Goal: Information Seeking & Learning: Learn about a topic

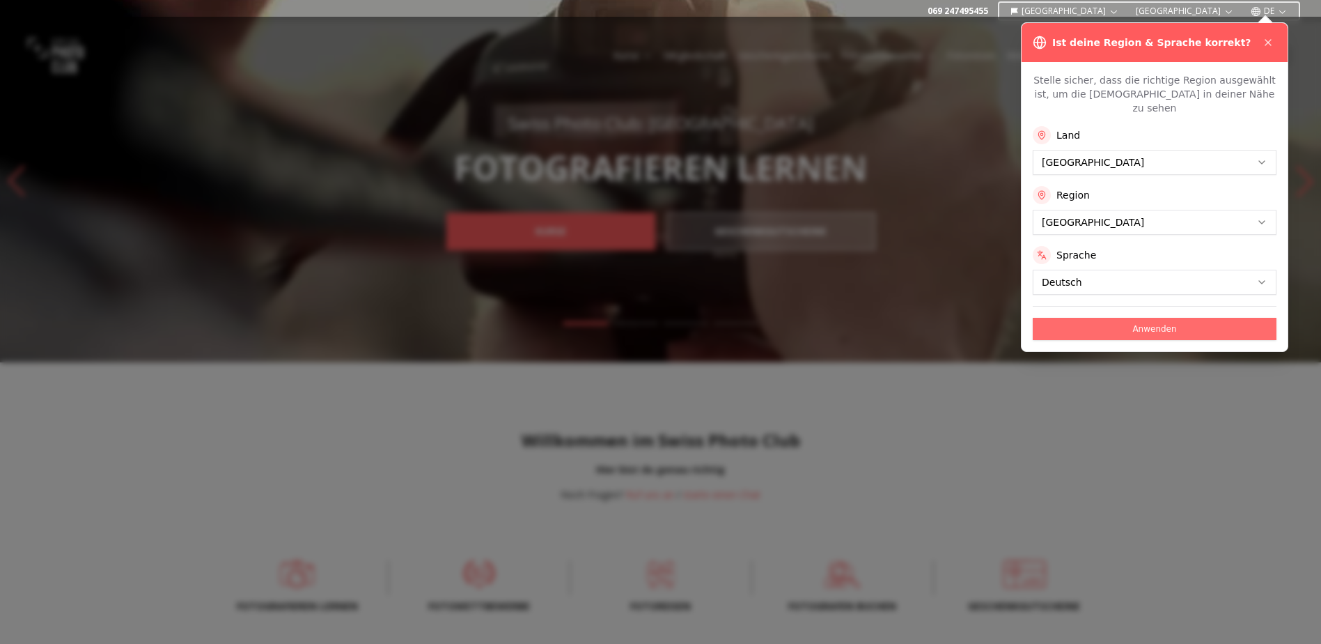
click at [1138, 318] on button "Anwenden" at bounding box center [1155, 329] width 244 height 22
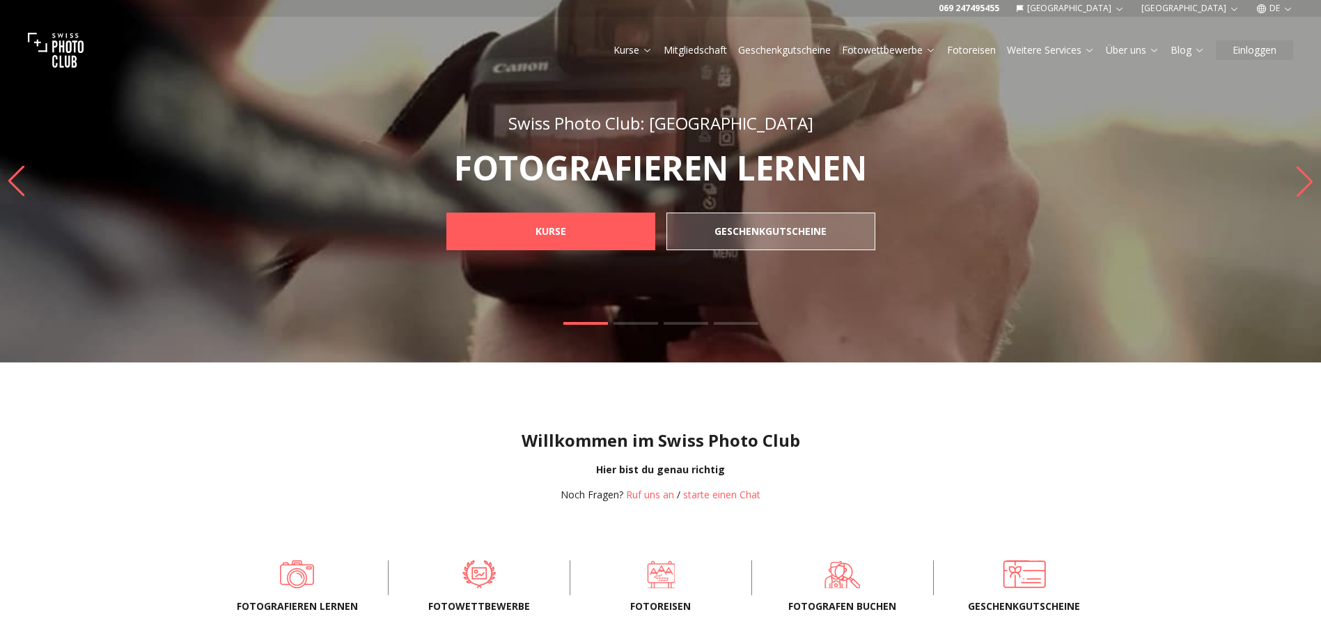
click at [915, 47] on link "Fotowettbewerbe" at bounding box center [889, 50] width 94 height 14
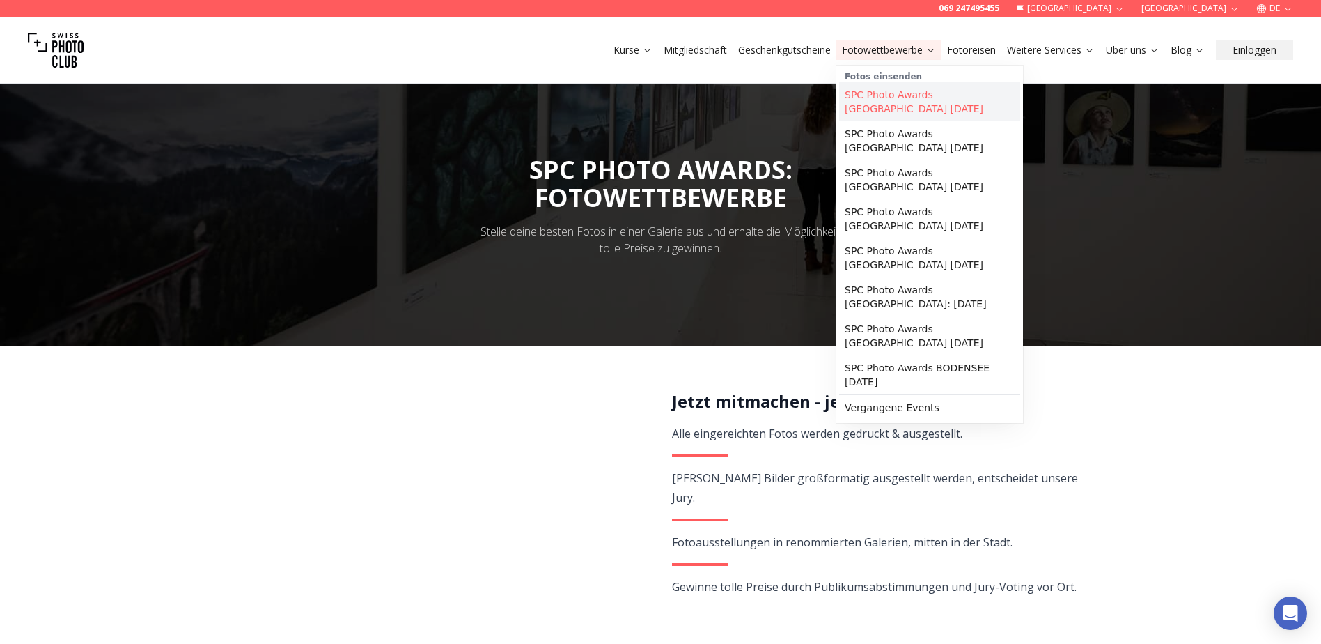
click at [950, 91] on link "SPC Photo Awards [GEOGRAPHIC_DATA] [DATE]" at bounding box center [929, 101] width 181 height 39
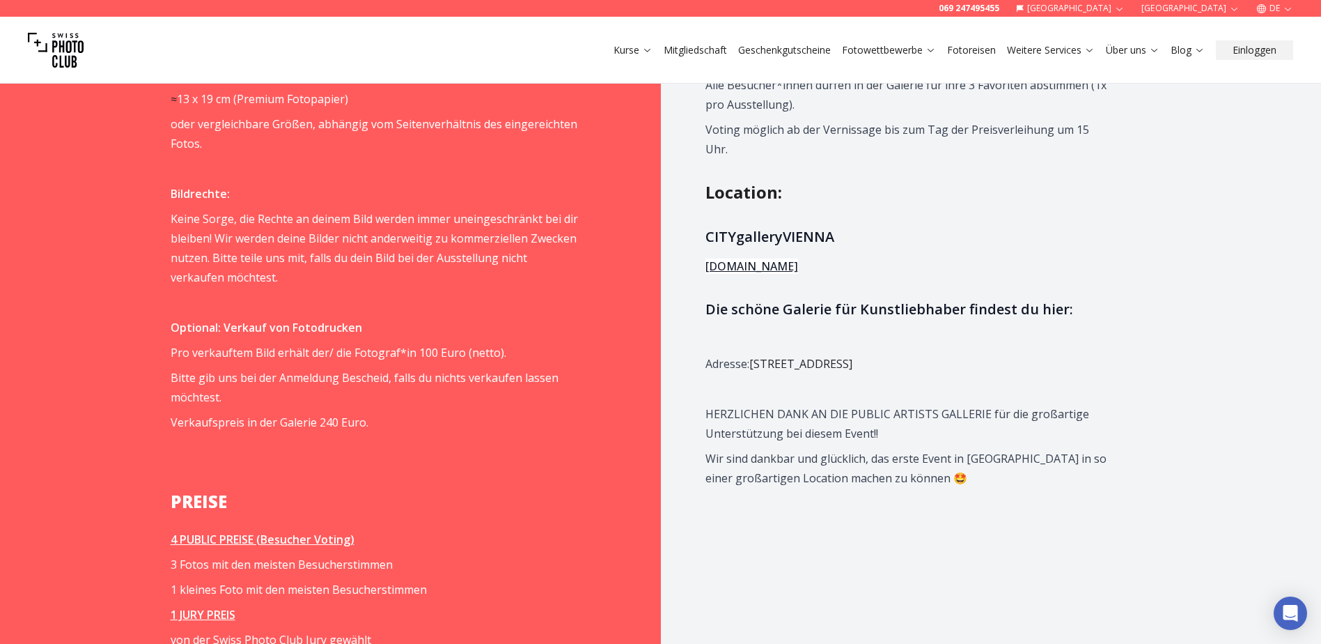
scroll to position [1532, 0]
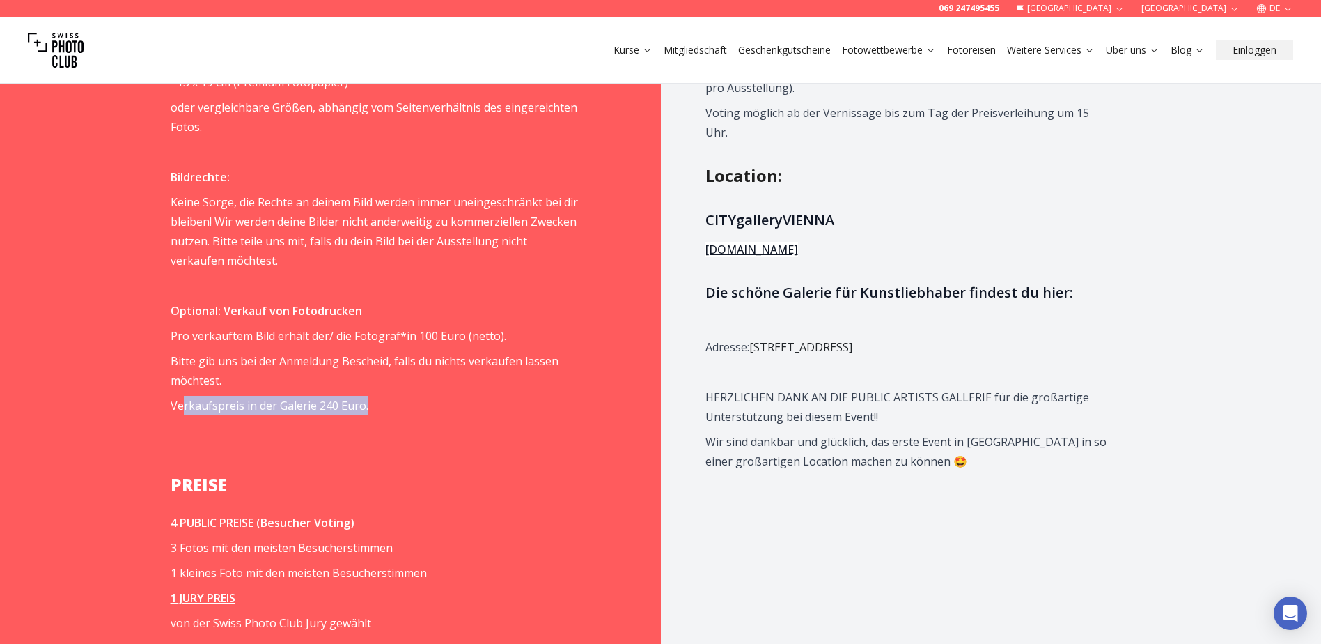
drag, startPoint x: 374, startPoint y: 403, endPoint x: 244, endPoint y: 396, distance: 129.7
click at [185, 398] on p "Verkaufspreis in der Galerie 240 Euro." at bounding box center [374, 406] width 407 height 20
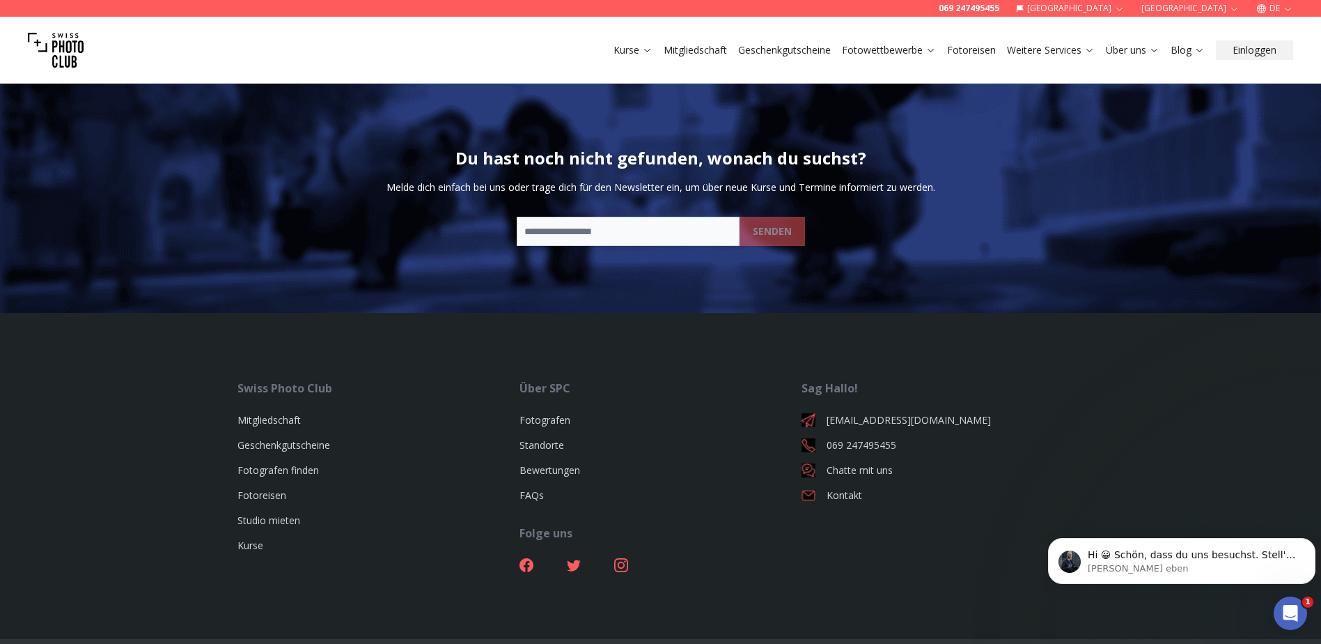
scroll to position [4319, 0]
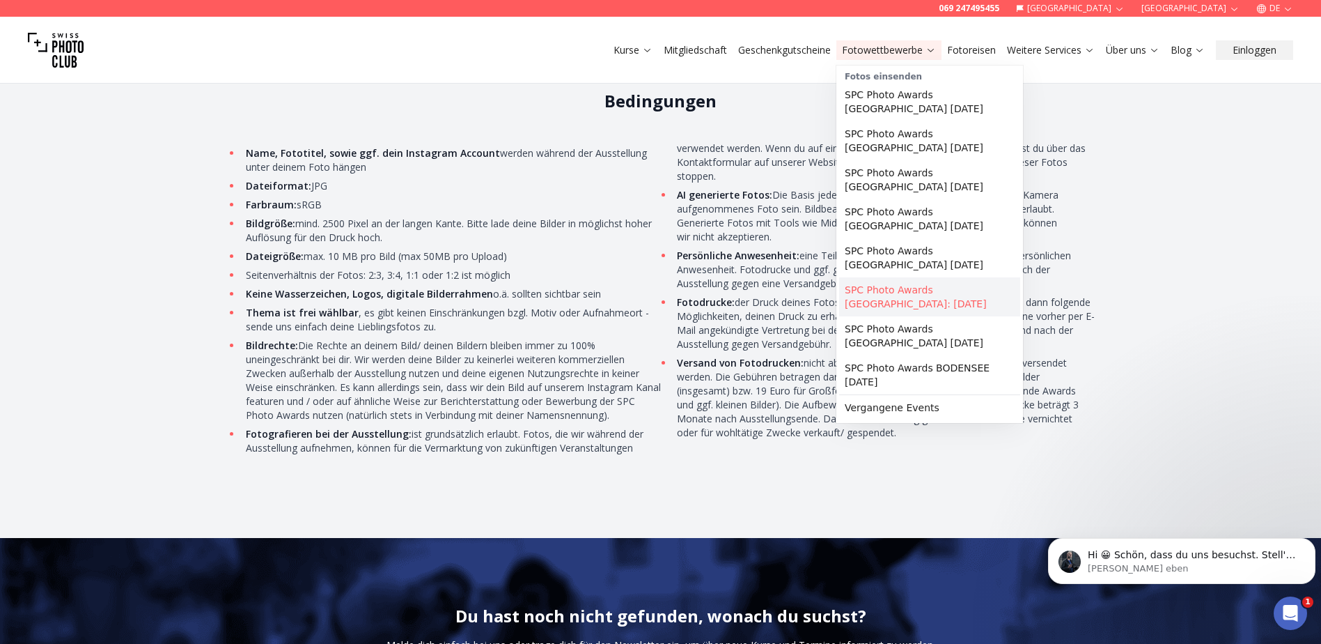
click at [949, 284] on link "SPC Photo Awards [GEOGRAPHIC_DATA]: [DATE]" at bounding box center [929, 296] width 181 height 39
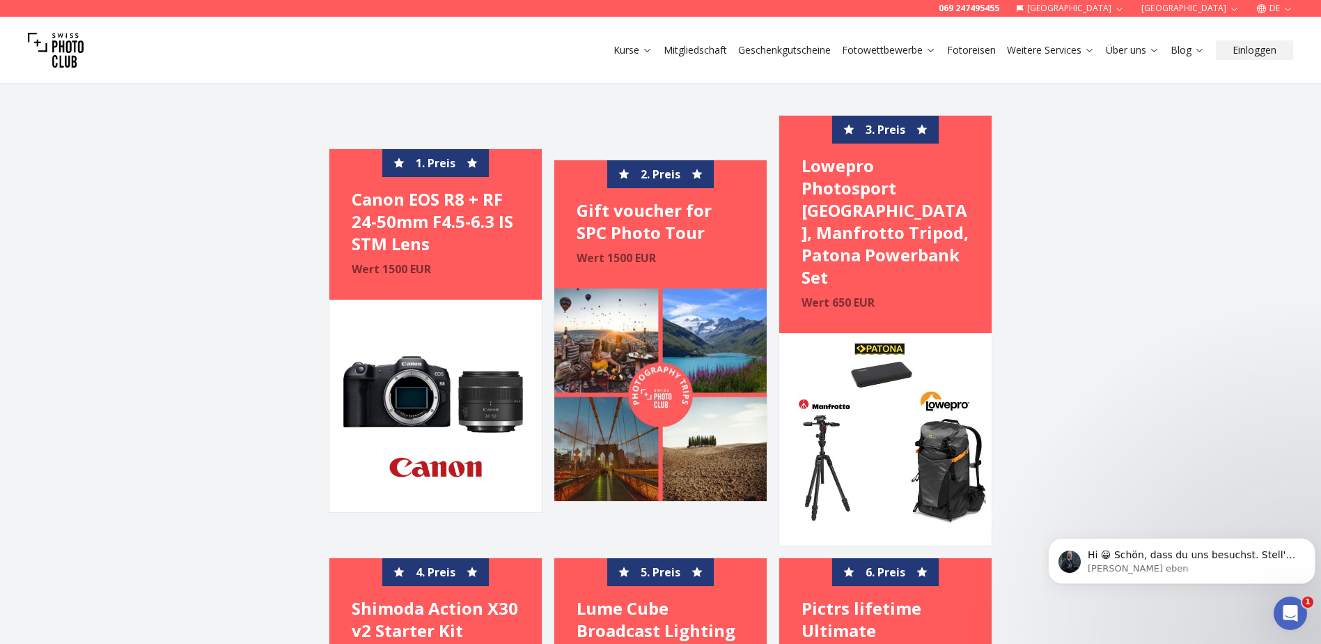
scroll to position [2647, 0]
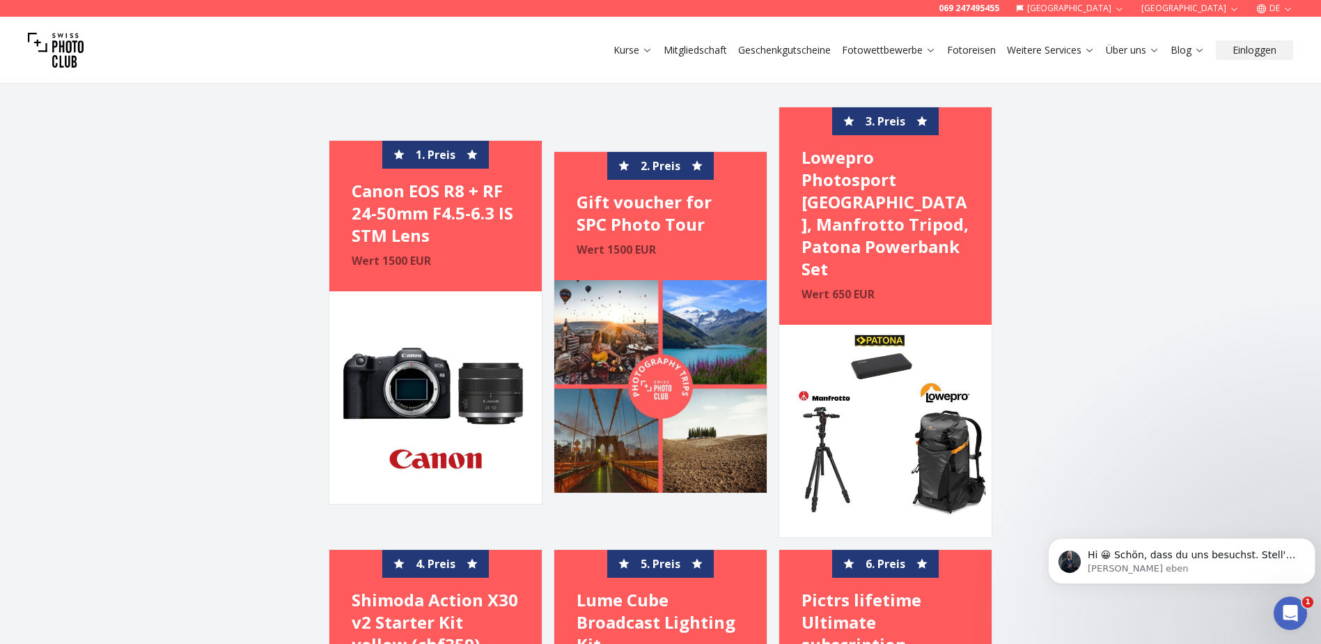
click at [651, 358] on img at bounding box center [660, 386] width 212 height 212
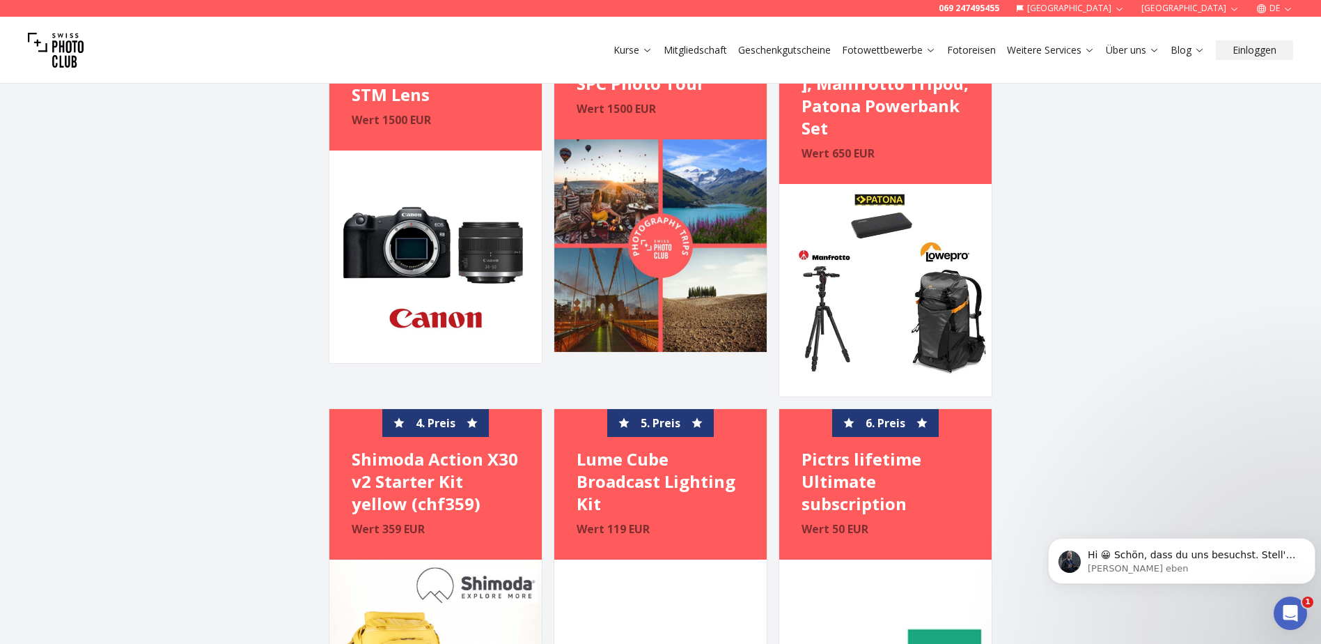
scroll to position [2786, 0]
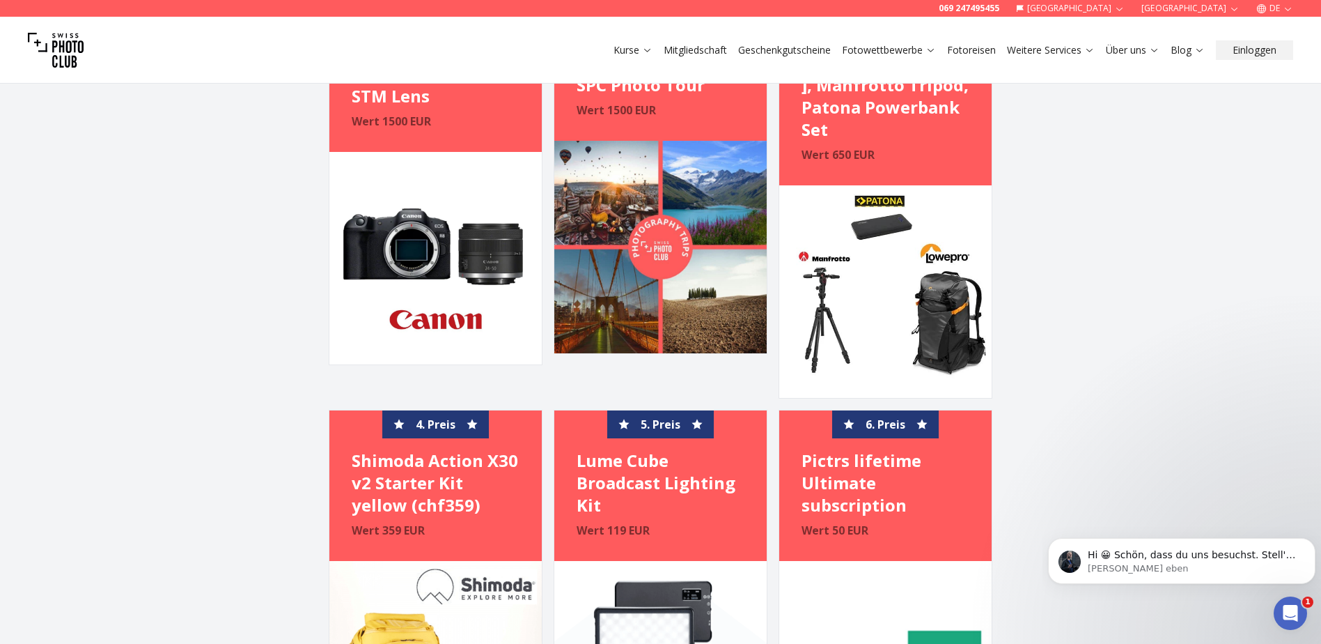
click at [968, 53] on link "Fotoreisen" at bounding box center [971, 50] width 49 height 14
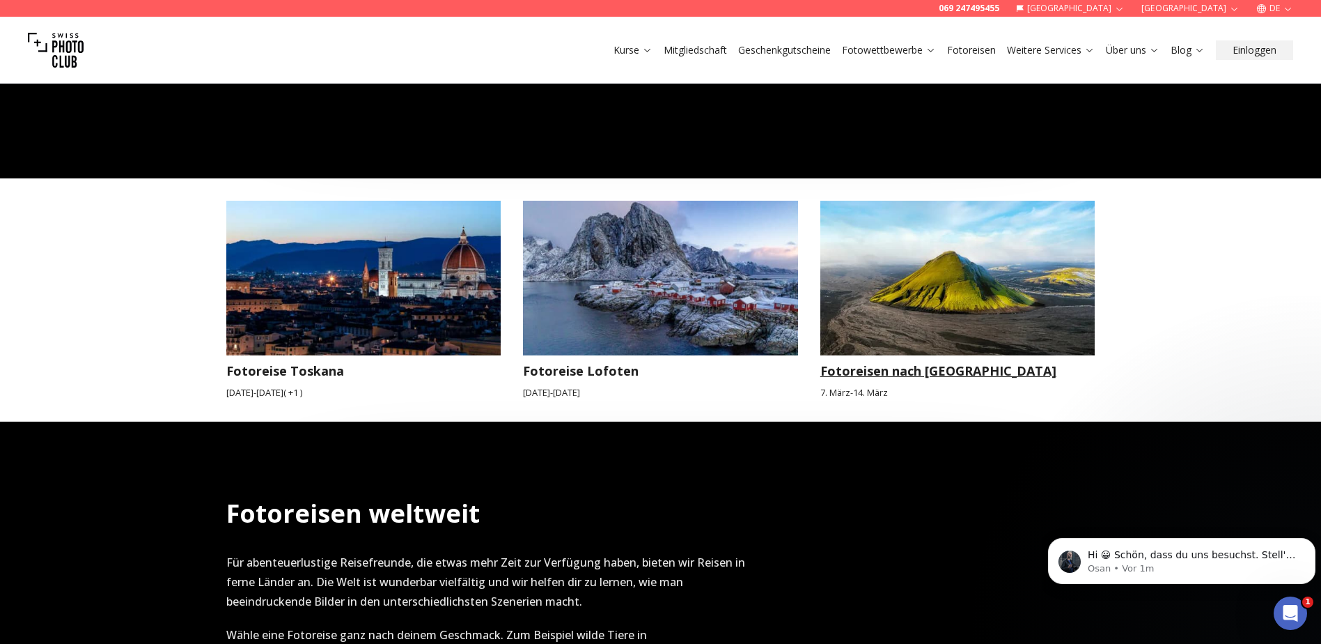
scroll to position [1323, 0]
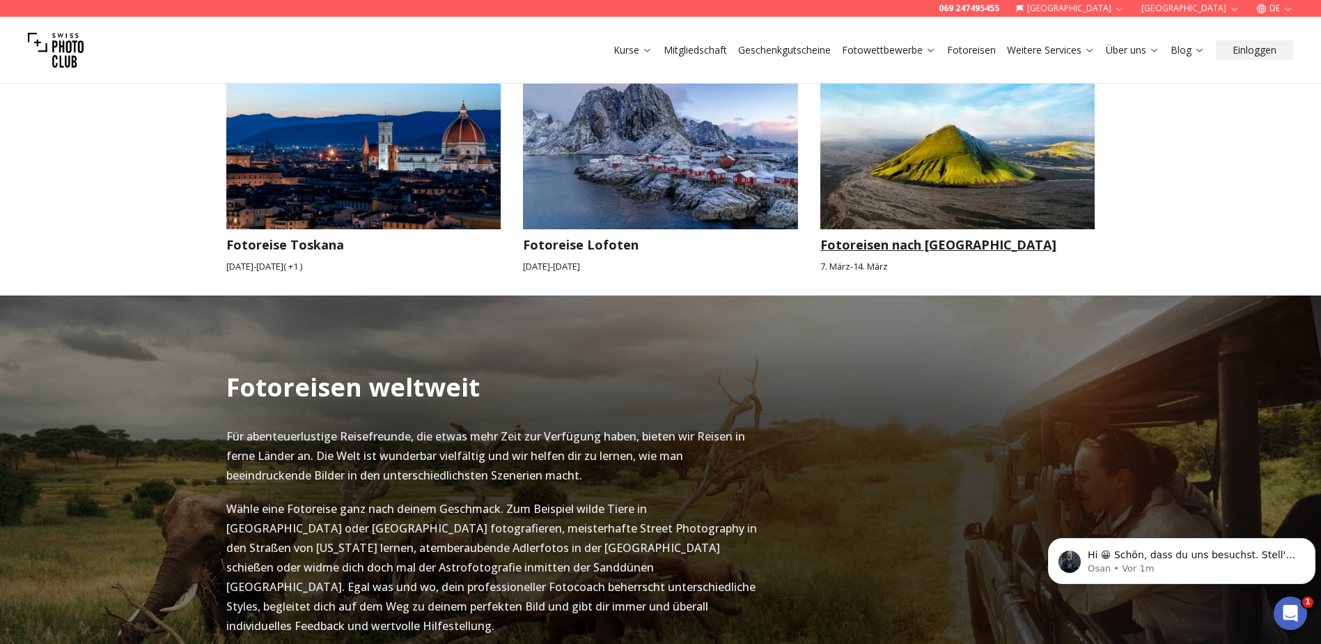
click at [1042, 155] on img at bounding box center [958, 152] width 275 height 155
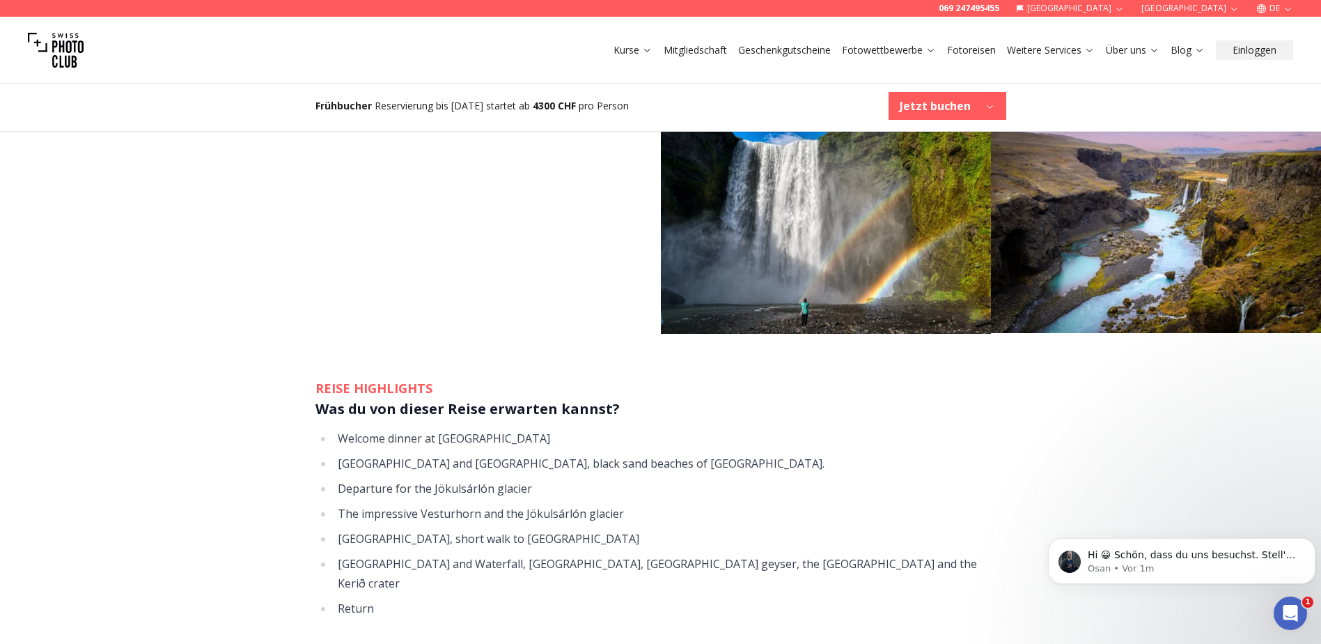
scroll to position [1881, 0]
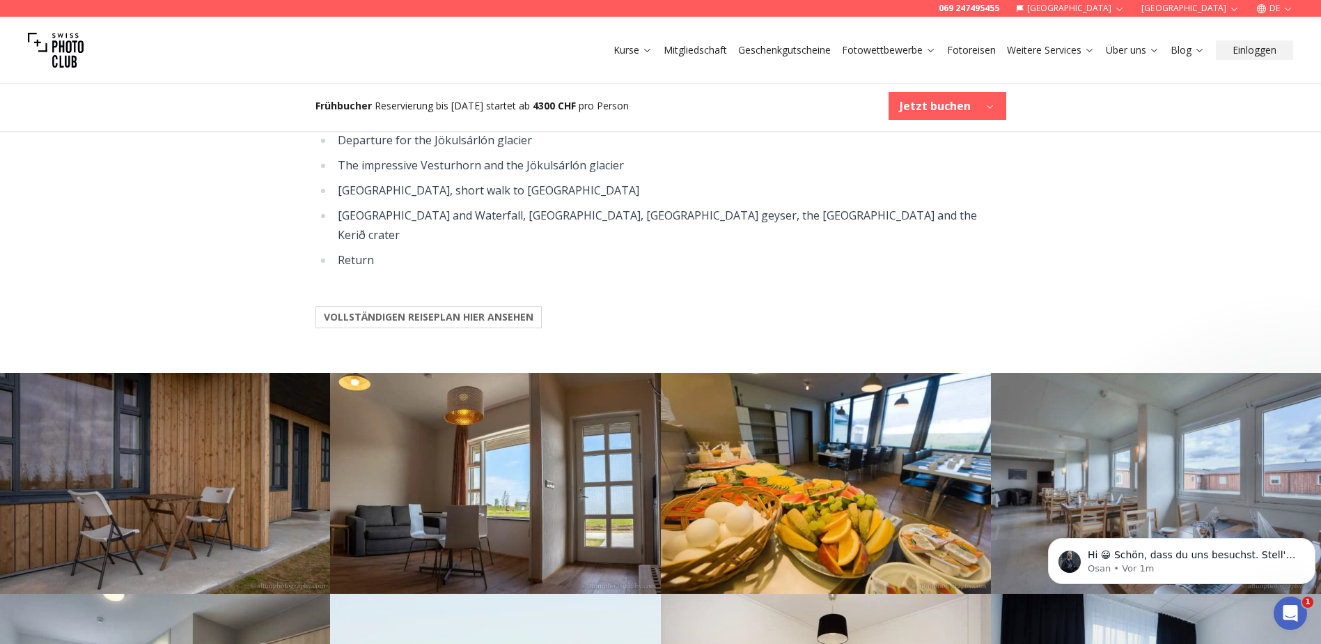
click at [503, 310] on b "VOLLSTÄNDIGEN REISEPLAN HIER ANSEHEN" at bounding box center [429, 317] width 210 height 14
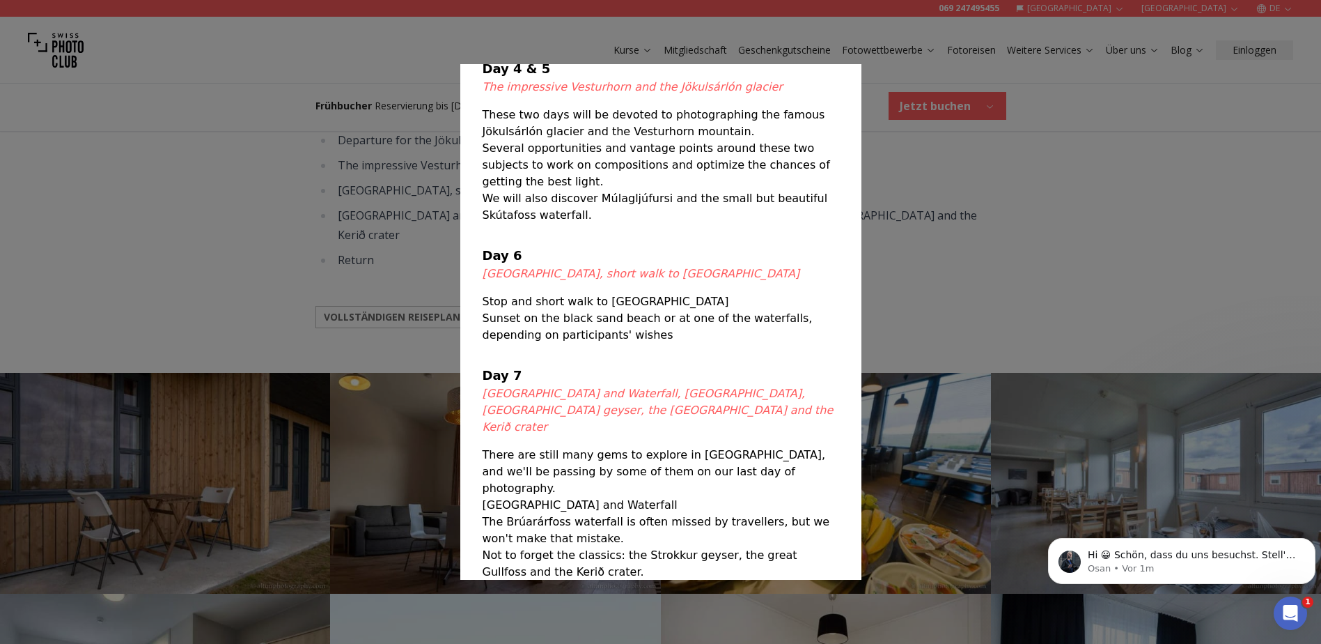
scroll to position [667, 0]
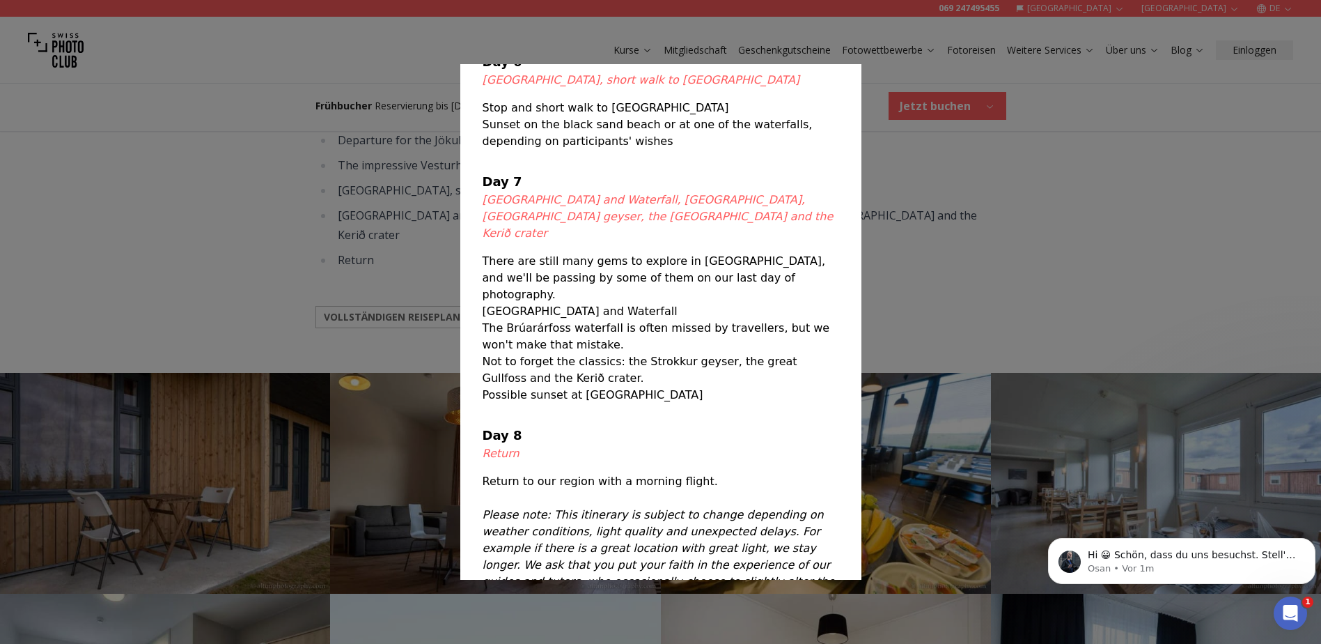
click at [86, 203] on div at bounding box center [660, 322] width 1321 height 644
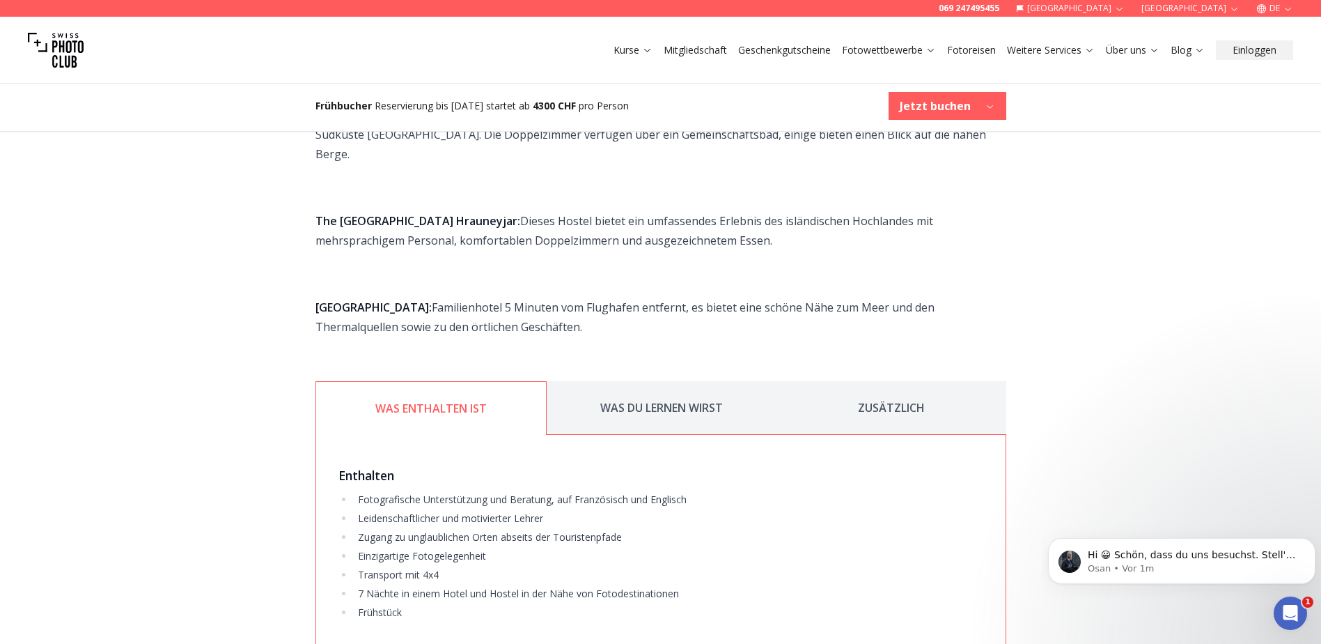
scroll to position [2786, 0]
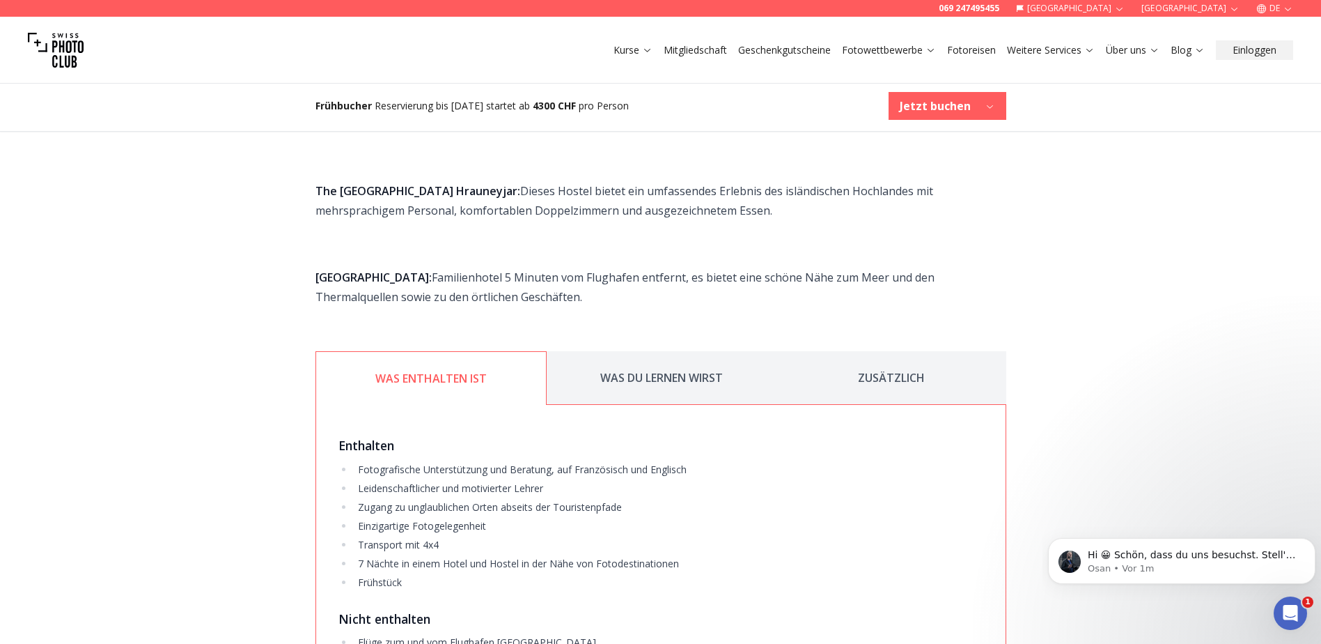
click at [689, 351] on button "WAS DU LERNEN WIRST" at bounding box center [662, 378] width 230 height 54
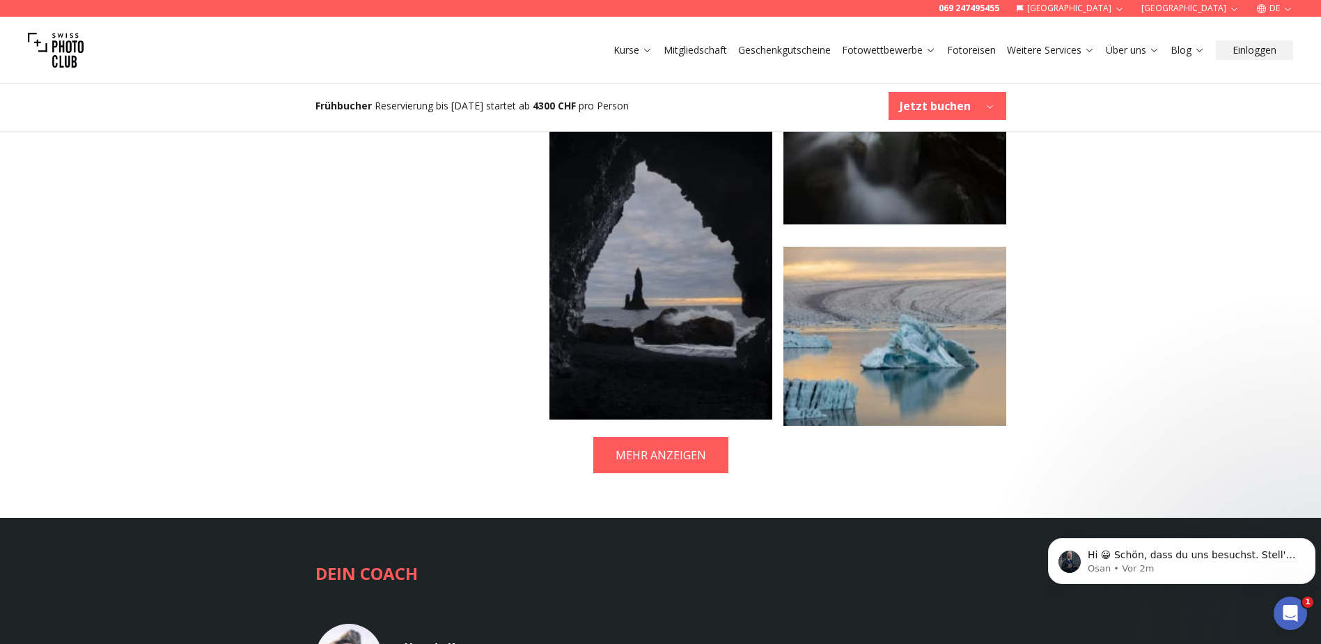
scroll to position [3831, 0]
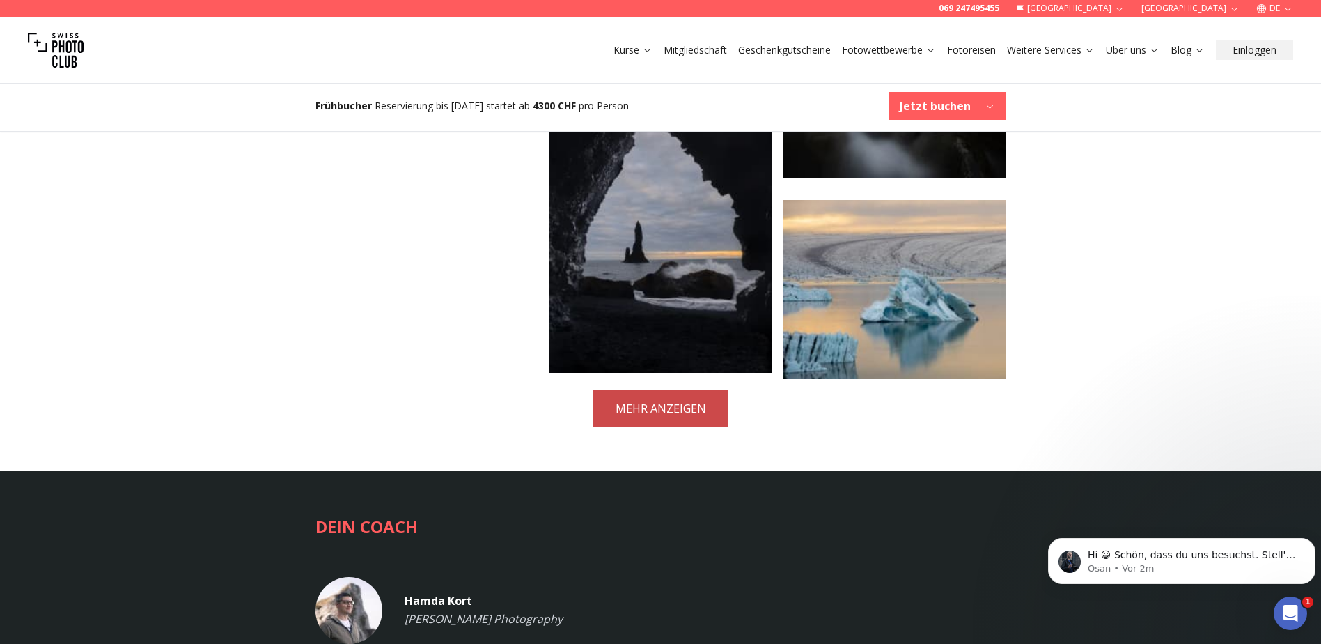
click at [629, 390] on button "MEHR ANZEIGEN" at bounding box center [660, 408] width 135 height 36
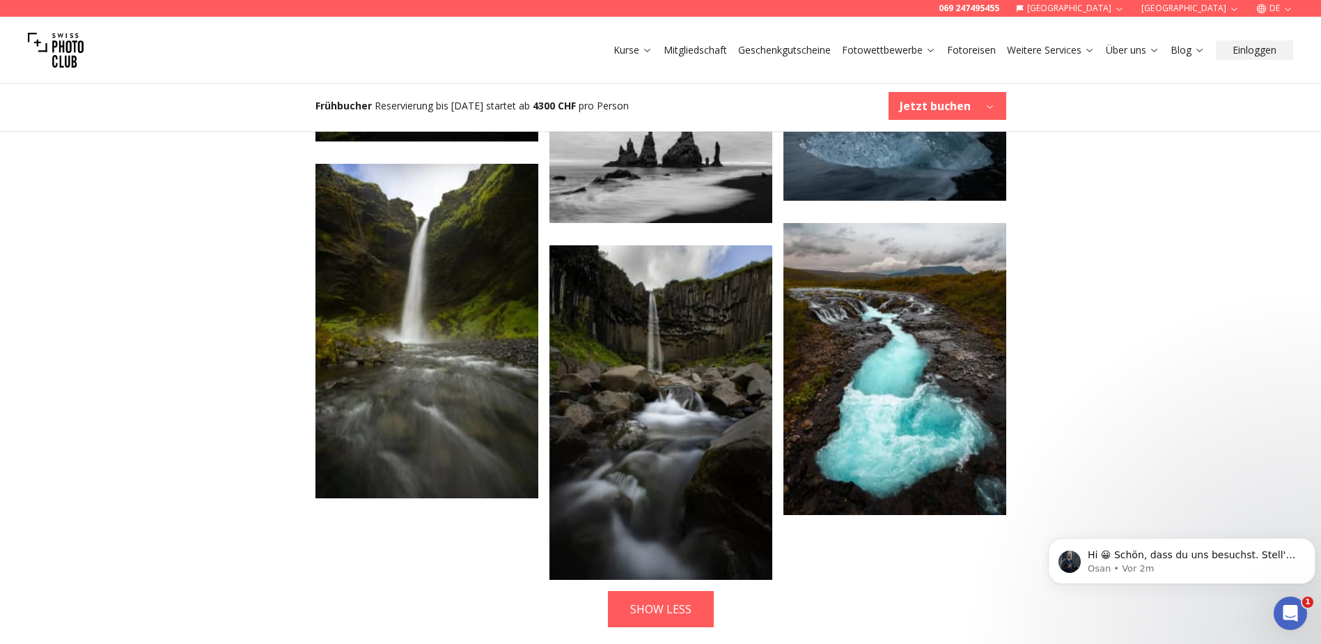
scroll to position [3692, 0]
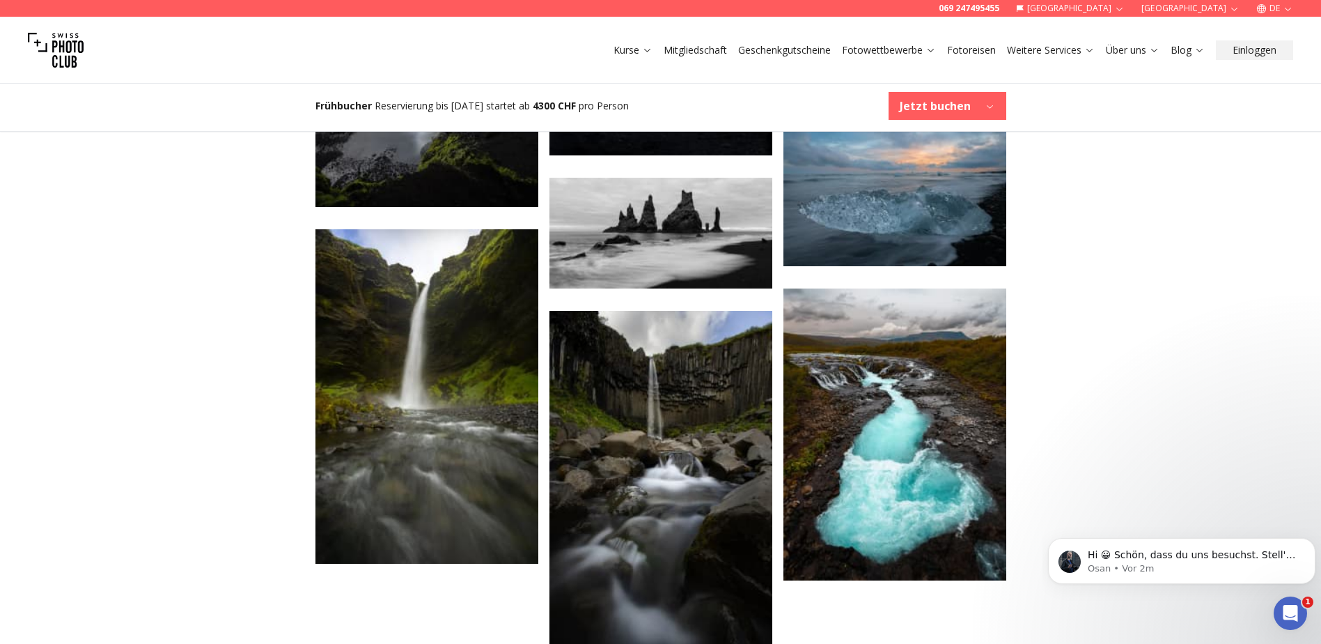
drag, startPoint x: 649, startPoint y: 639, endPoint x: 408, endPoint y: 548, distance: 257.7
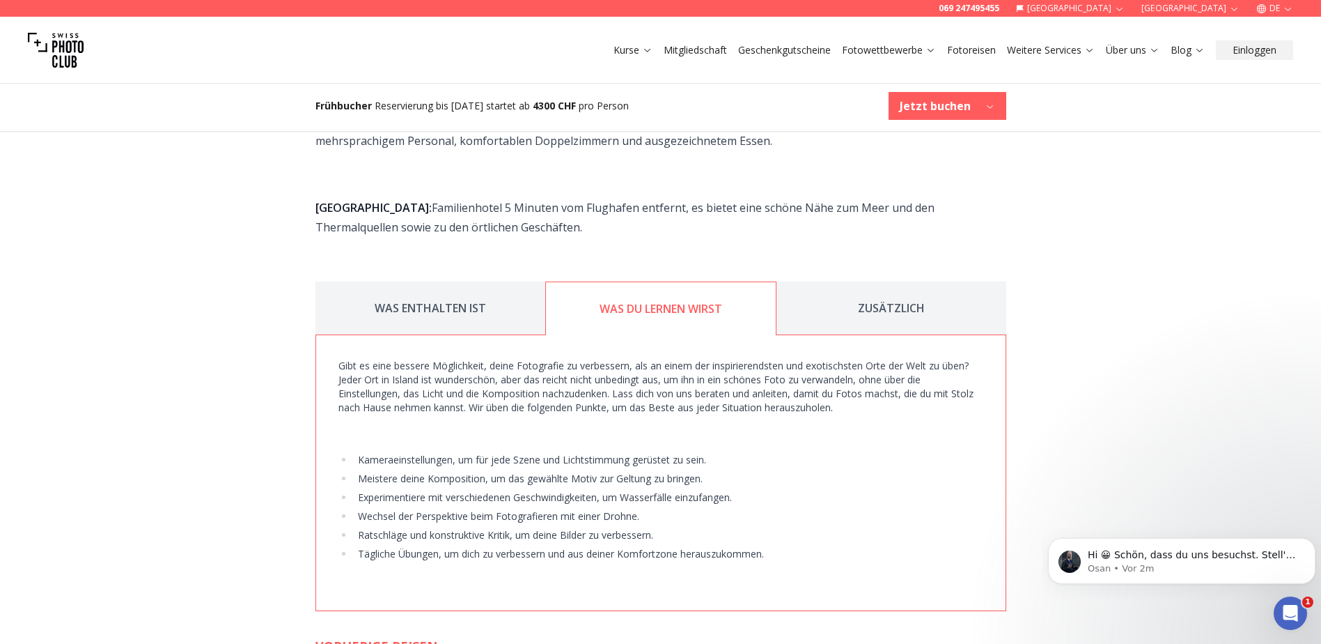
scroll to position [2786, 0]
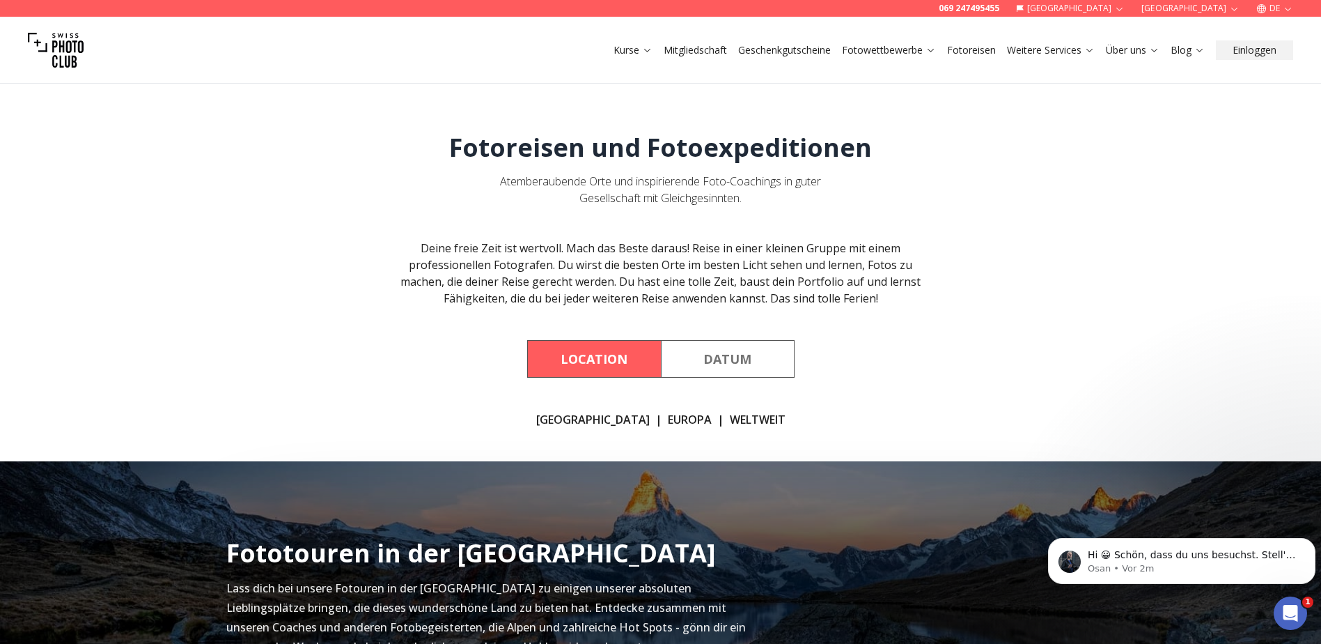
scroll to position [488, 0]
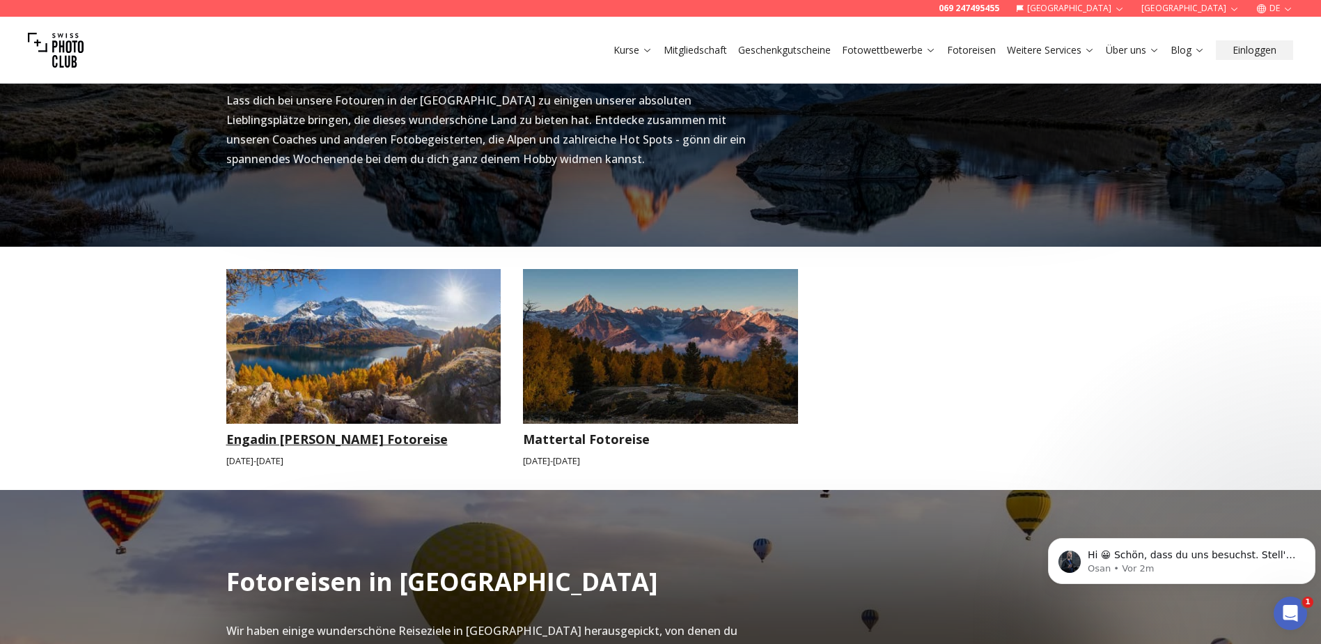
click at [355, 384] on img at bounding box center [363, 346] width 275 height 155
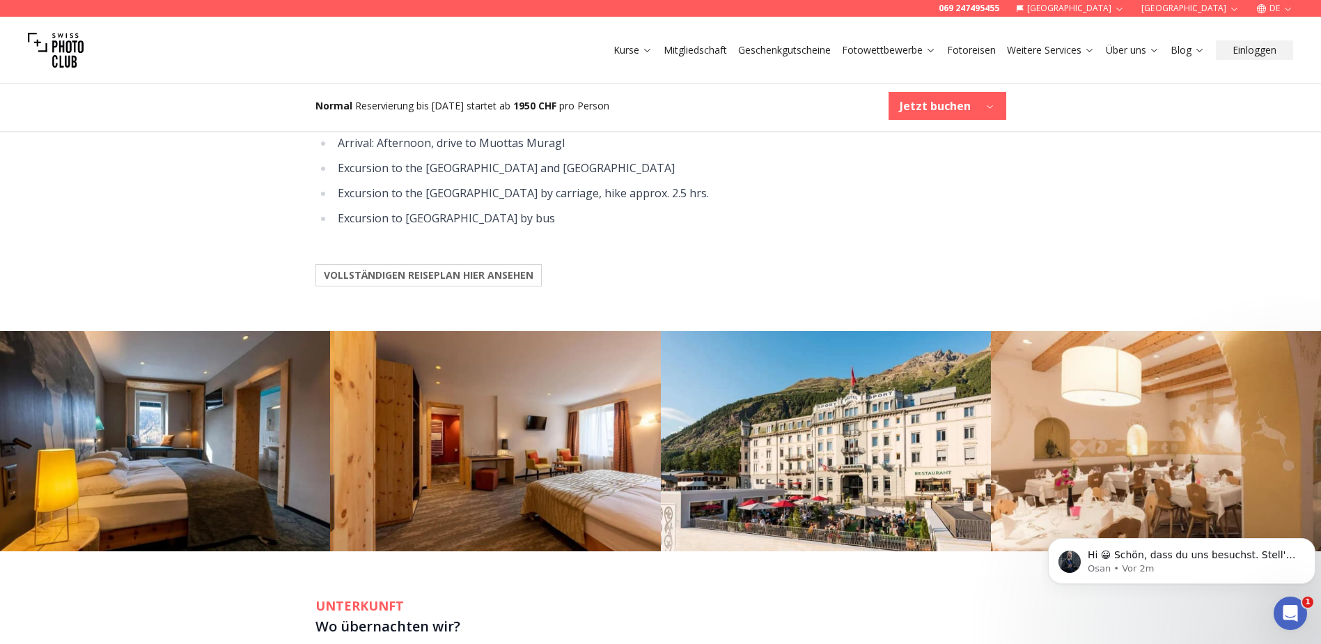
scroll to position [1323, 0]
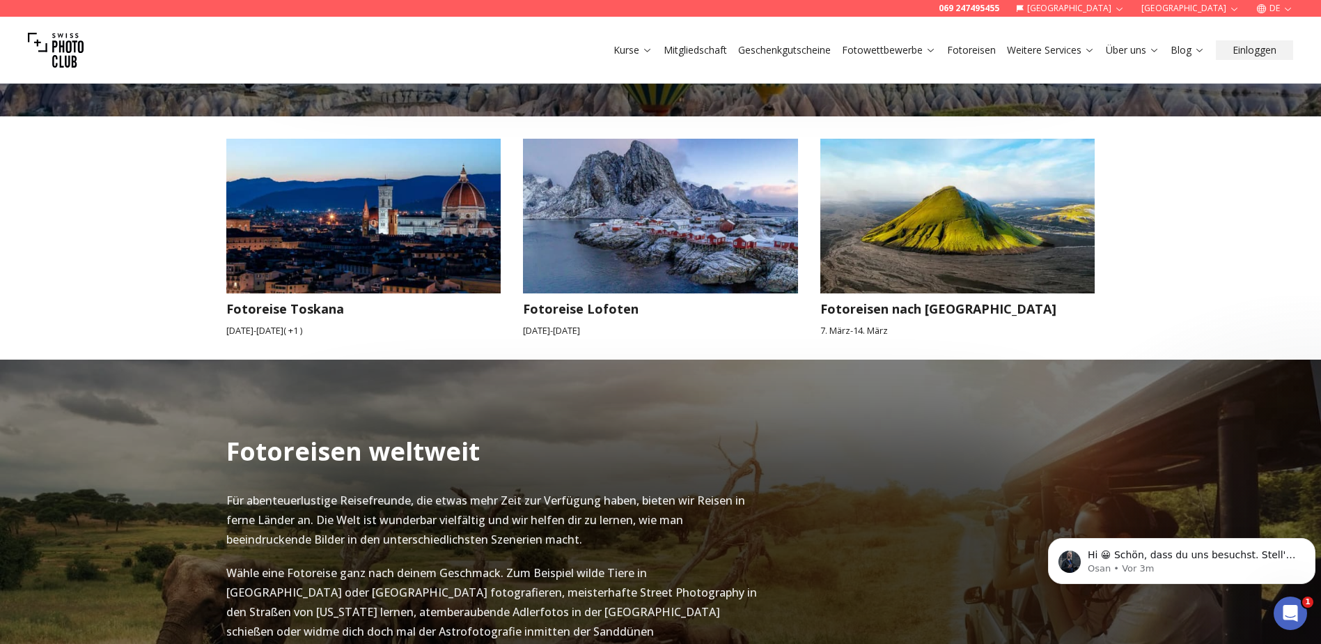
scroll to position [1254, 0]
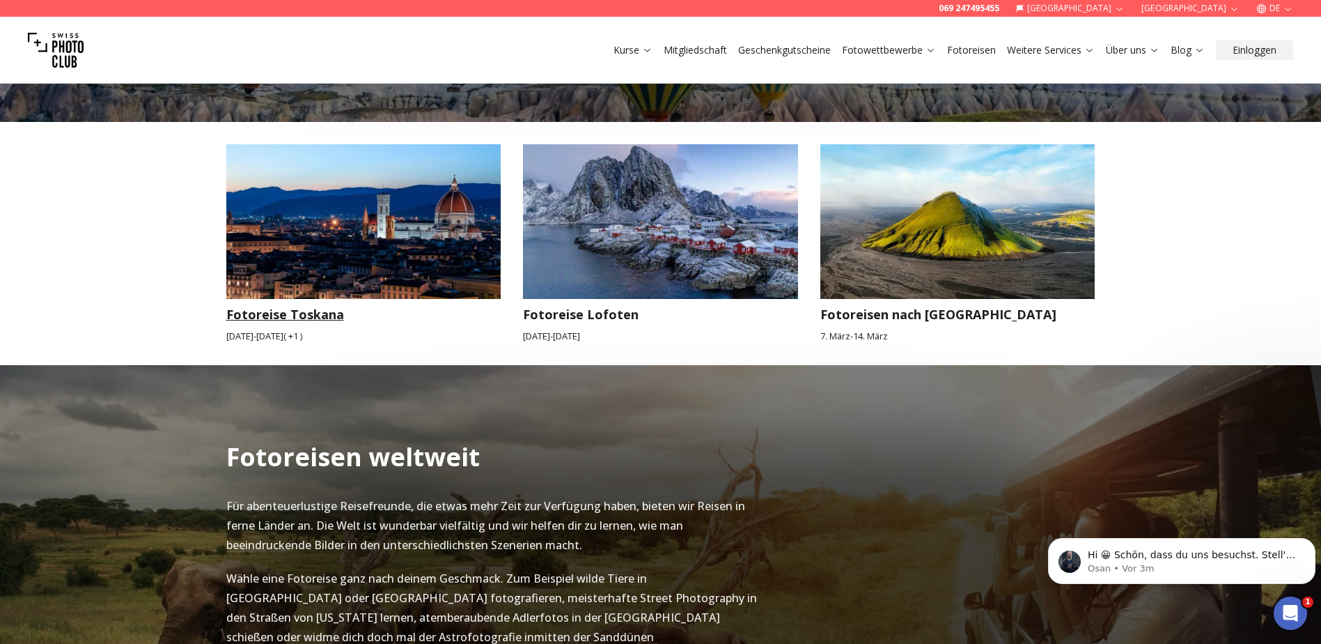
click at [374, 278] on img at bounding box center [363, 221] width 275 height 155
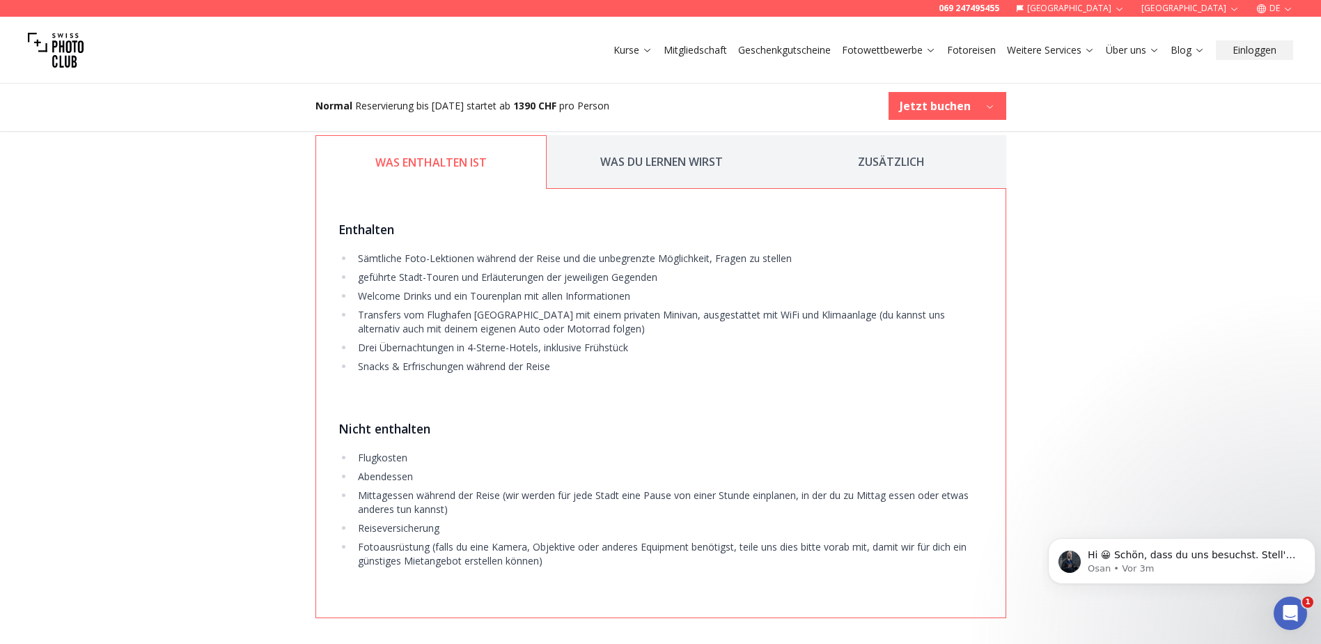
scroll to position [2438, 0]
click at [688, 153] on button "WAS DU LERNEN WIRST" at bounding box center [662, 161] width 230 height 54
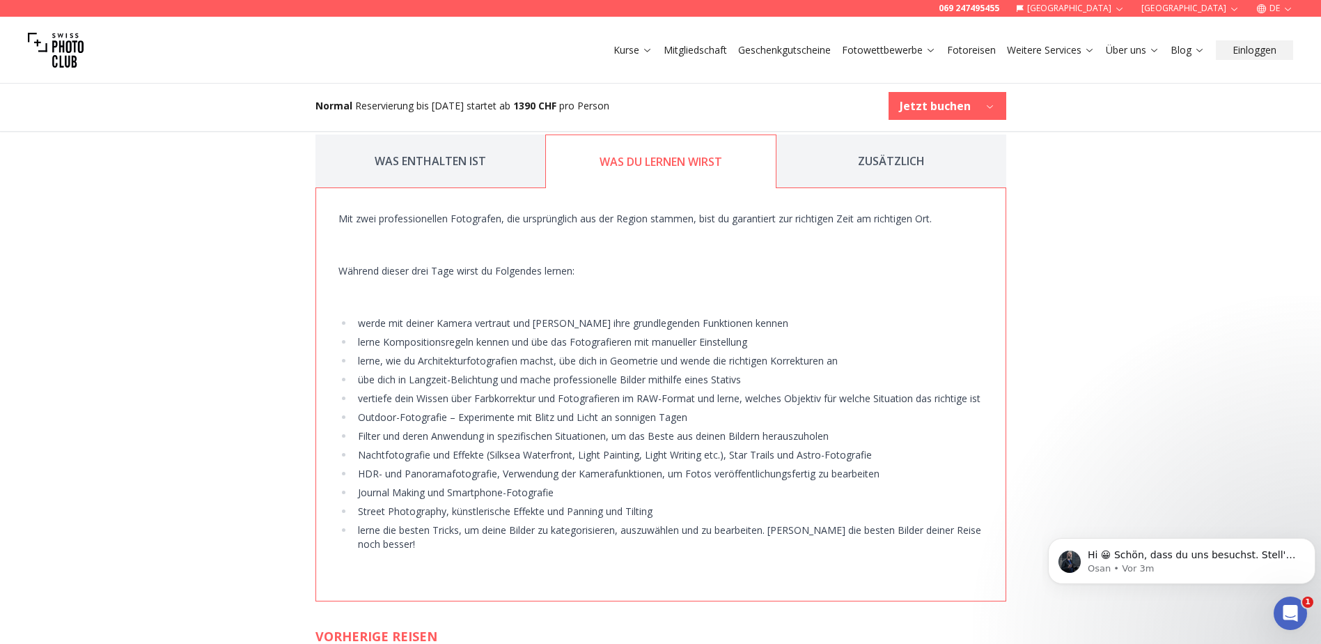
click at [896, 157] on button "ZUSÄTZLICH" at bounding box center [892, 161] width 230 height 54
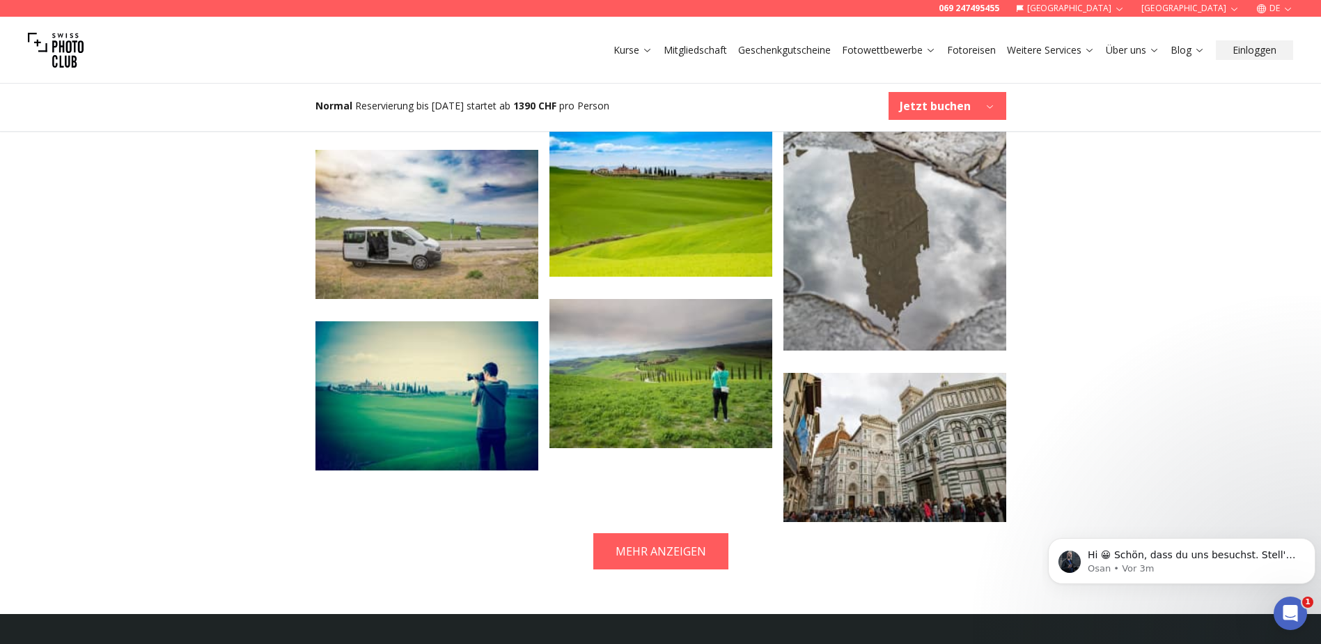
scroll to position [2647, 0]
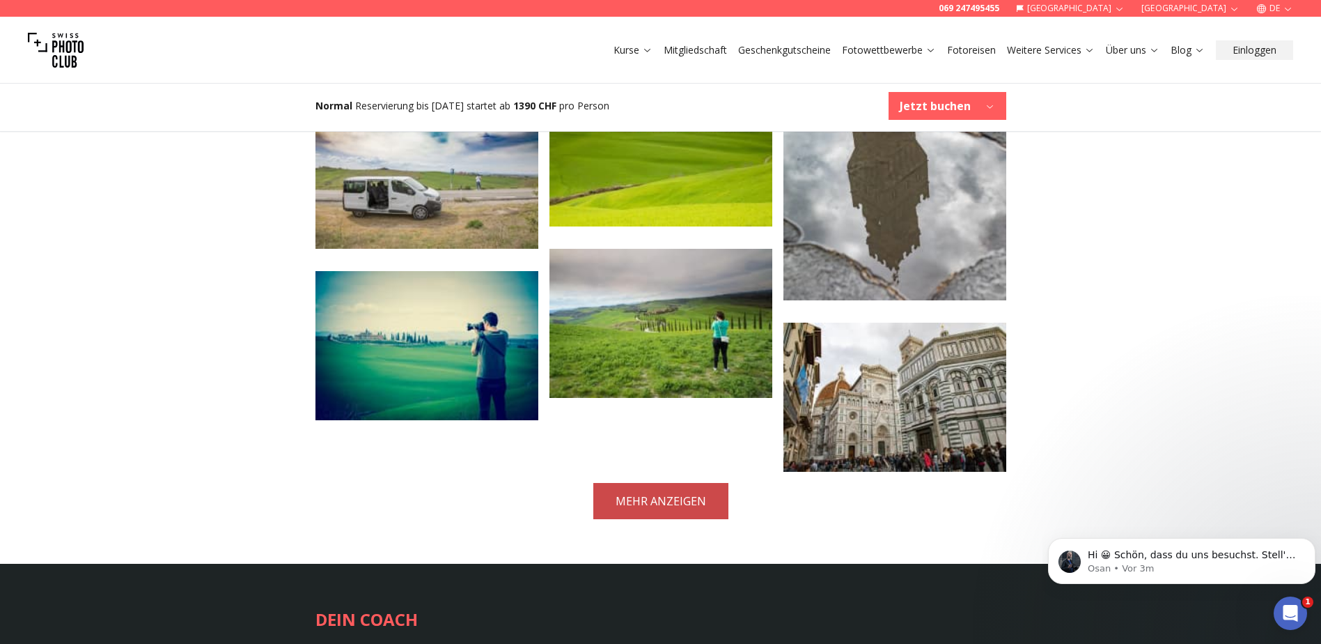
click at [667, 487] on button "MEHR ANZEIGEN" at bounding box center [660, 501] width 135 height 36
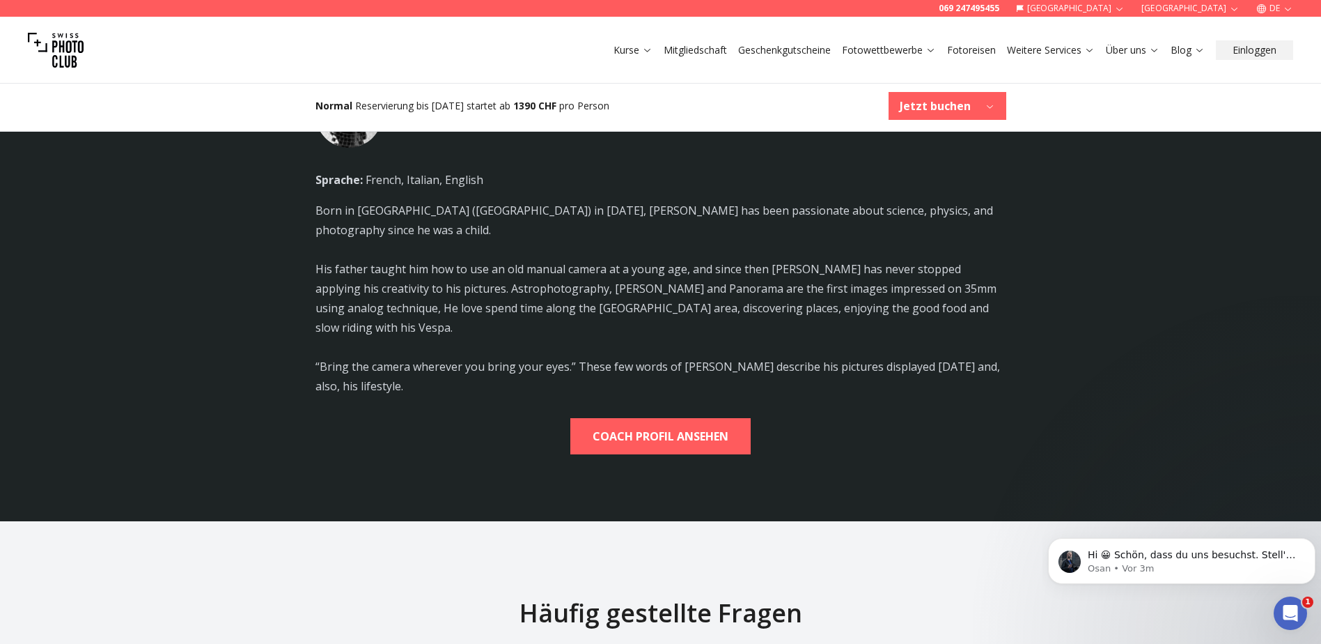
scroll to position [4040, 0]
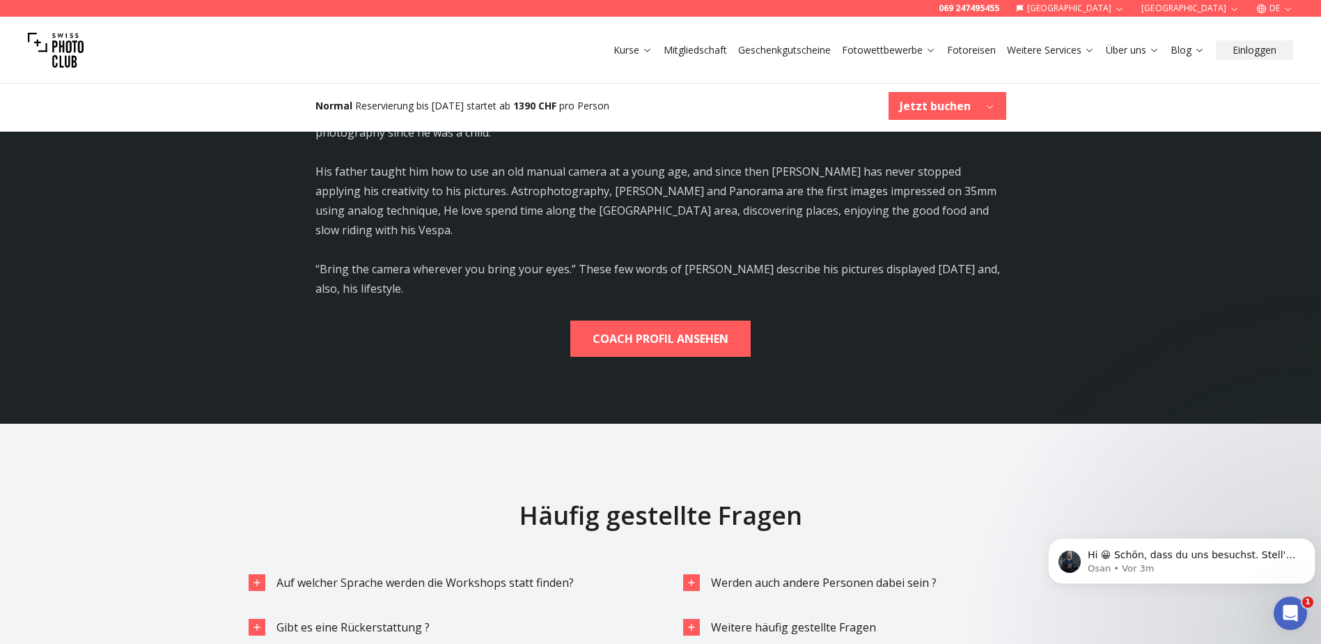
drag, startPoint x: 361, startPoint y: 433, endPoint x: 124, endPoint y: 403, distance: 238.7
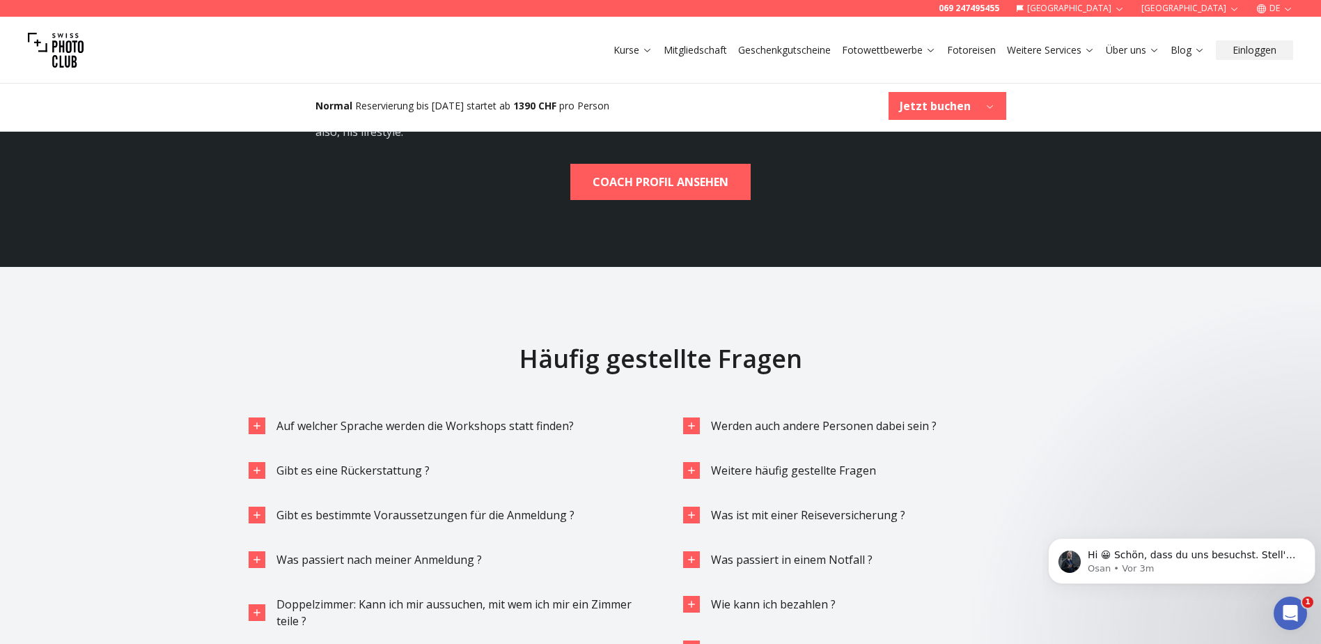
scroll to position [4249, 0]
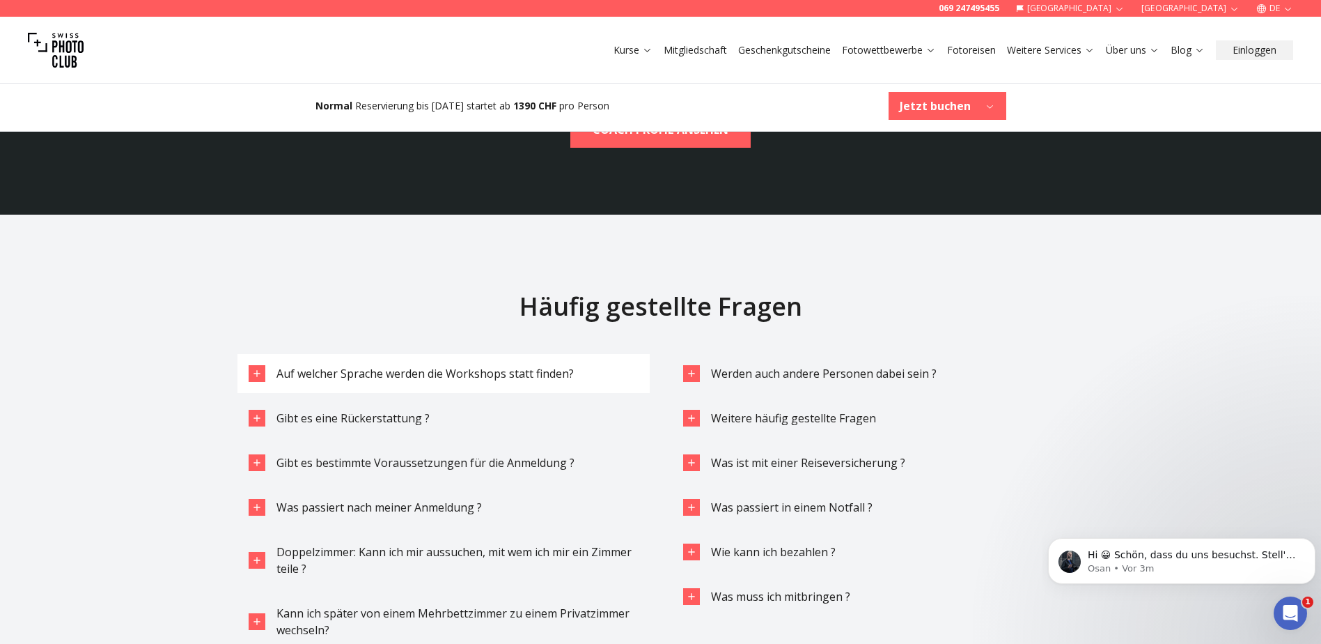
click at [484, 366] on span "Auf welcher Sprache werden die Workshops statt finden?" at bounding box center [425, 373] width 297 height 15
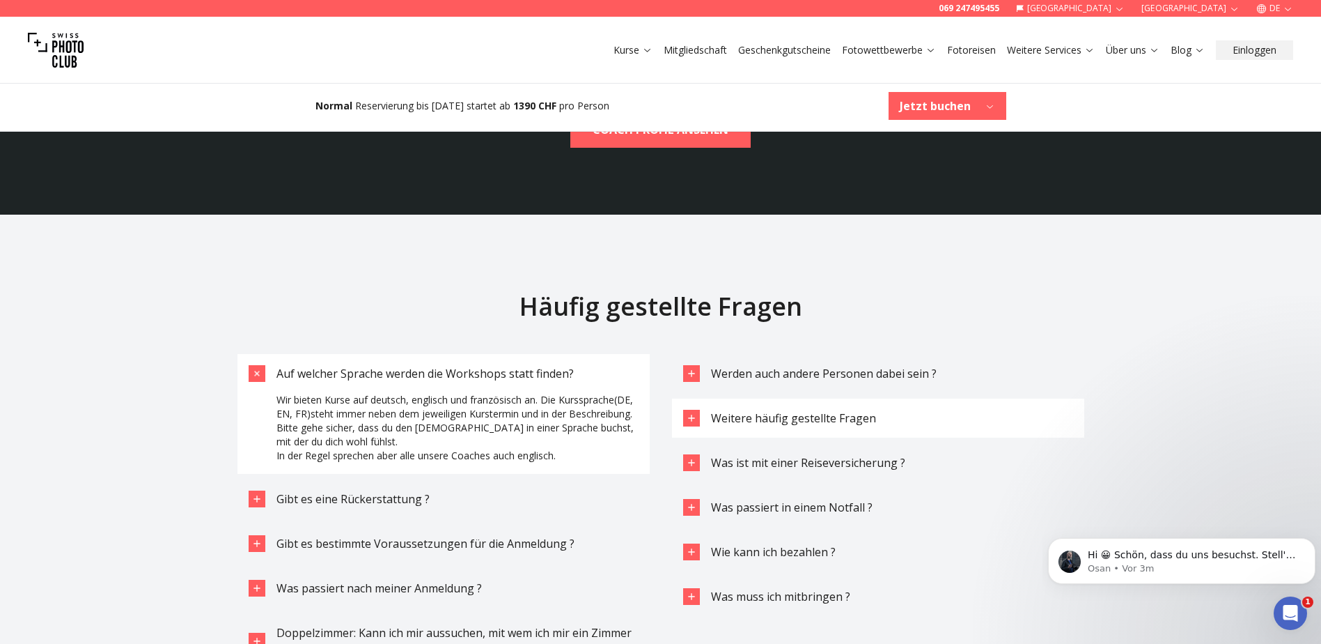
click at [792, 410] on span "Weitere häufig gestellte Fragen" at bounding box center [793, 417] width 165 height 15
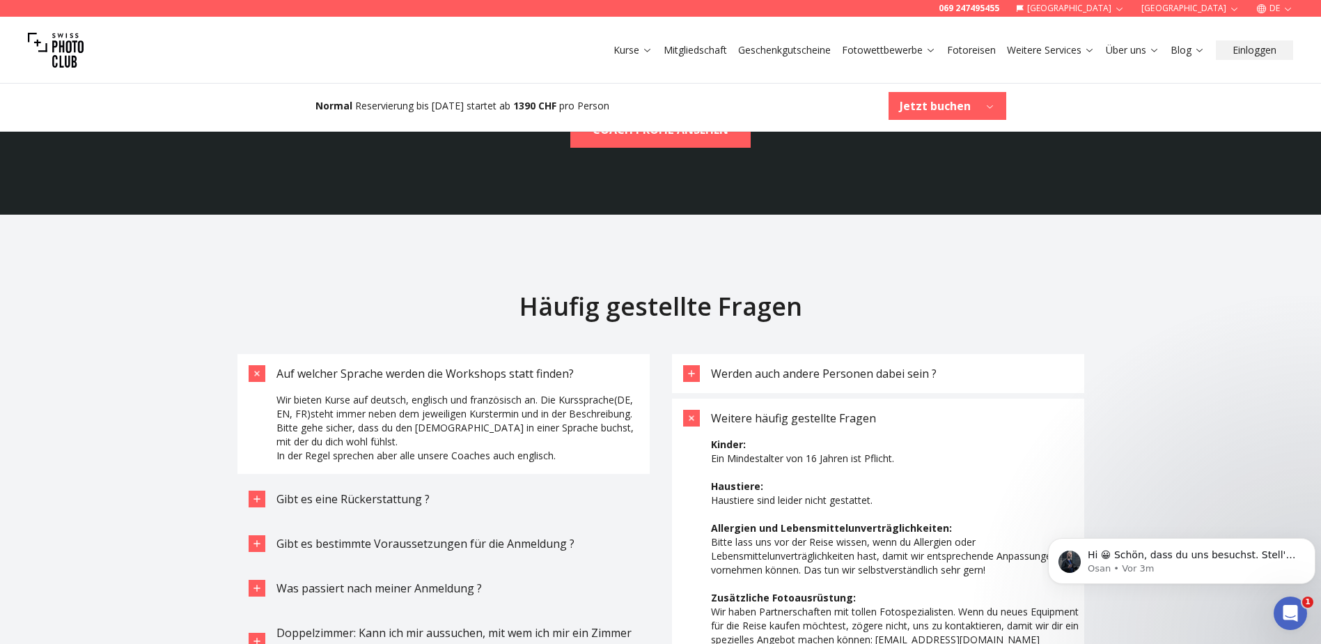
click at [773, 366] on span "Werden auch andere Personen dabei sein ?" at bounding box center [824, 373] width 226 height 15
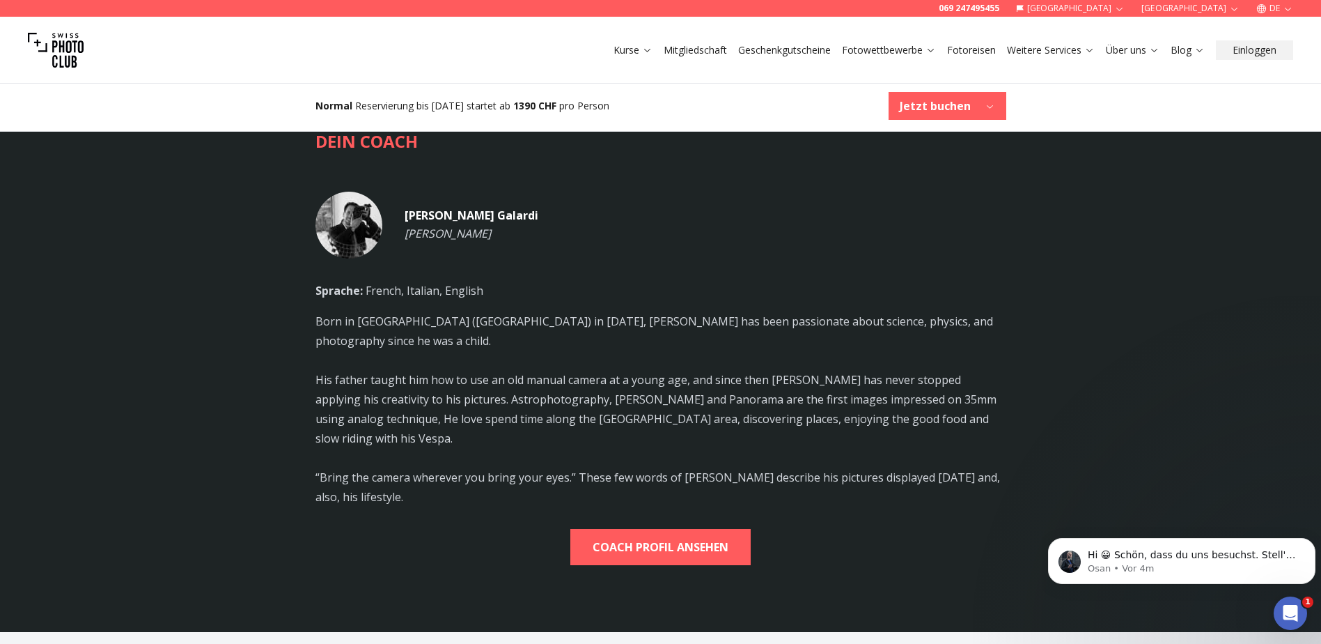
scroll to position [3831, 0]
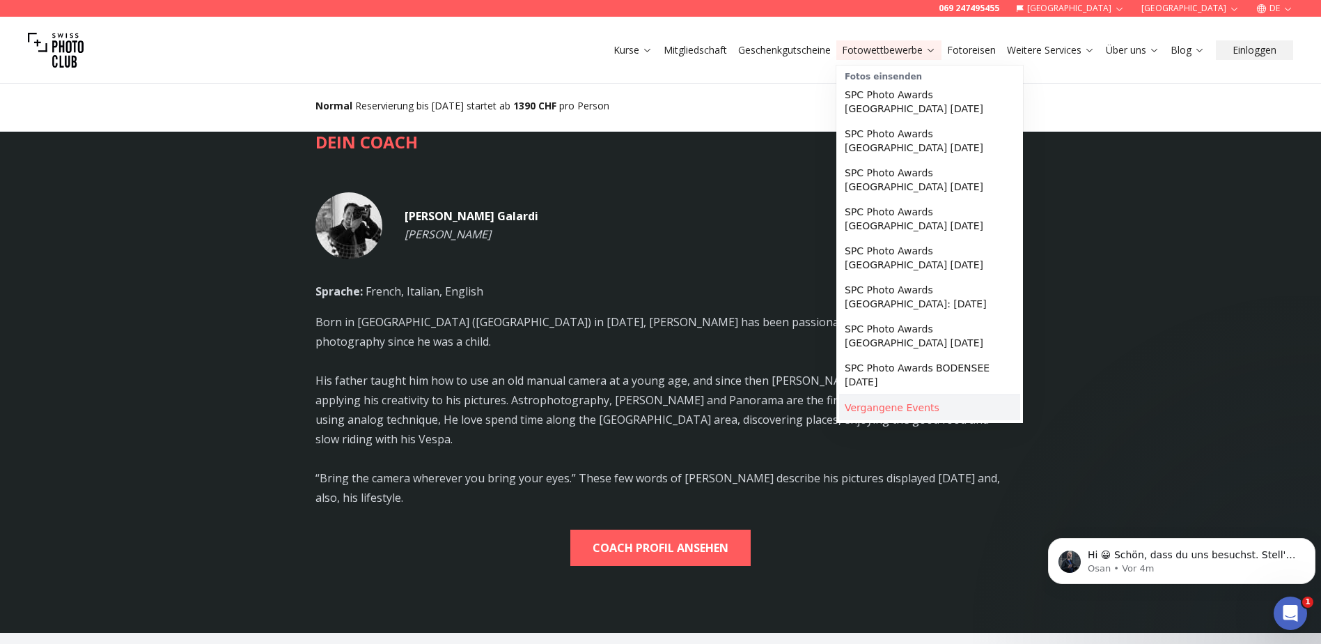
click at [935, 399] on link "Vergangene Events" at bounding box center [929, 407] width 181 height 25
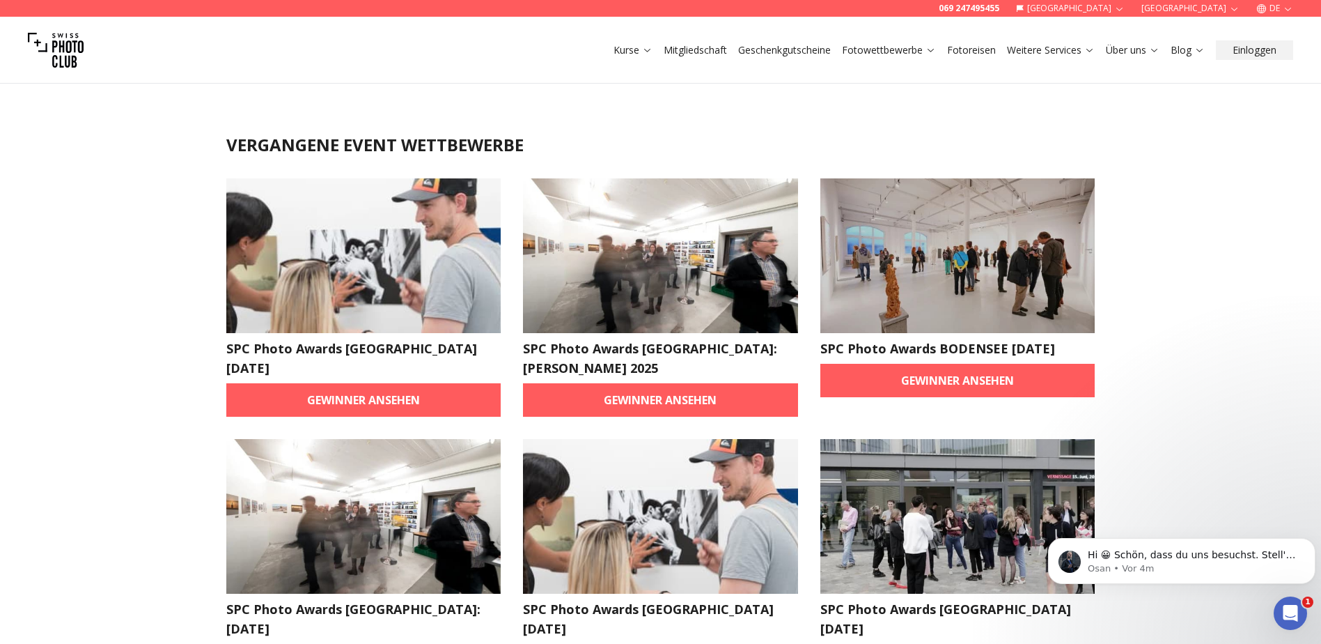
click at [706, 268] on img at bounding box center [660, 255] width 275 height 155
click at [672, 383] on link "Gewinner ansehen" at bounding box center [660, 399] width 275 height 33
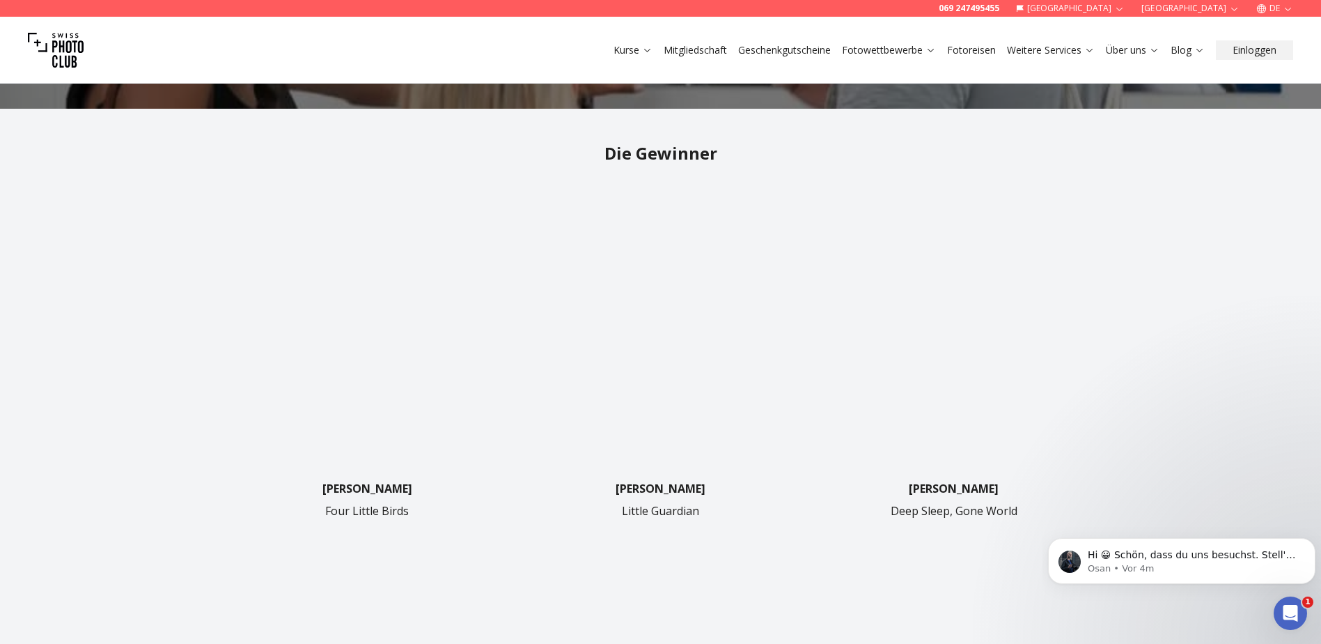
scroll to position [279, 0]
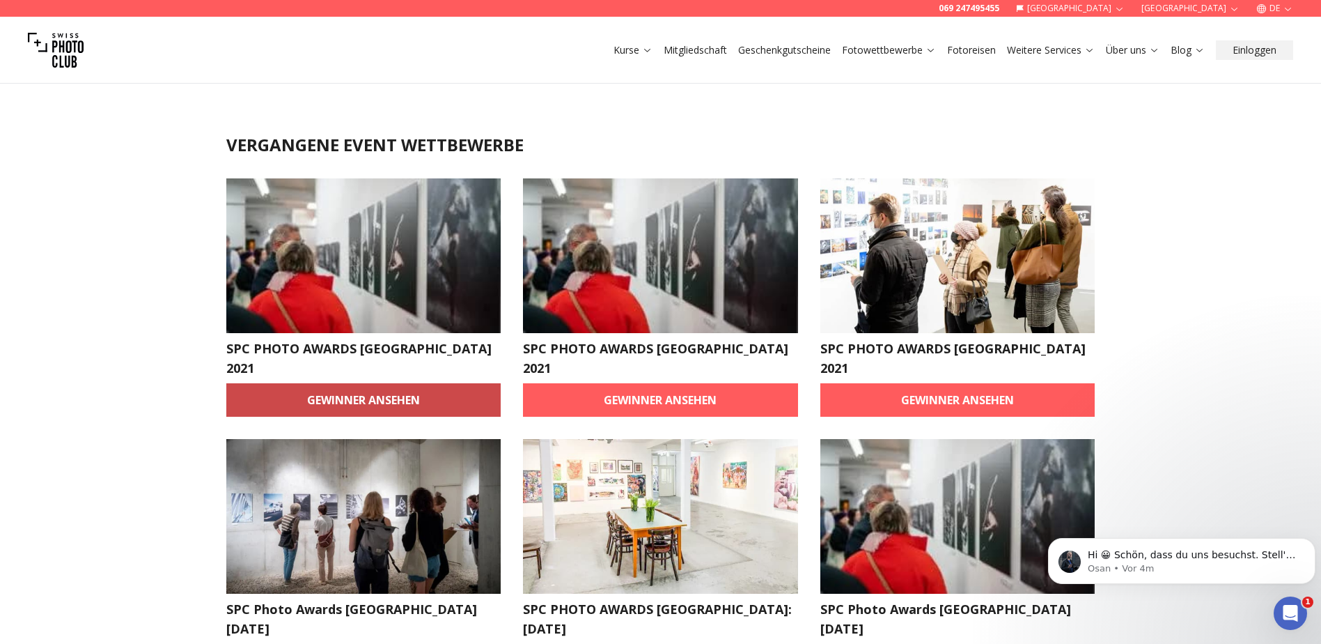
click at [451, 383] on link "Gewinner ansehen" at bounding box center [363, 399] width 275 height 33
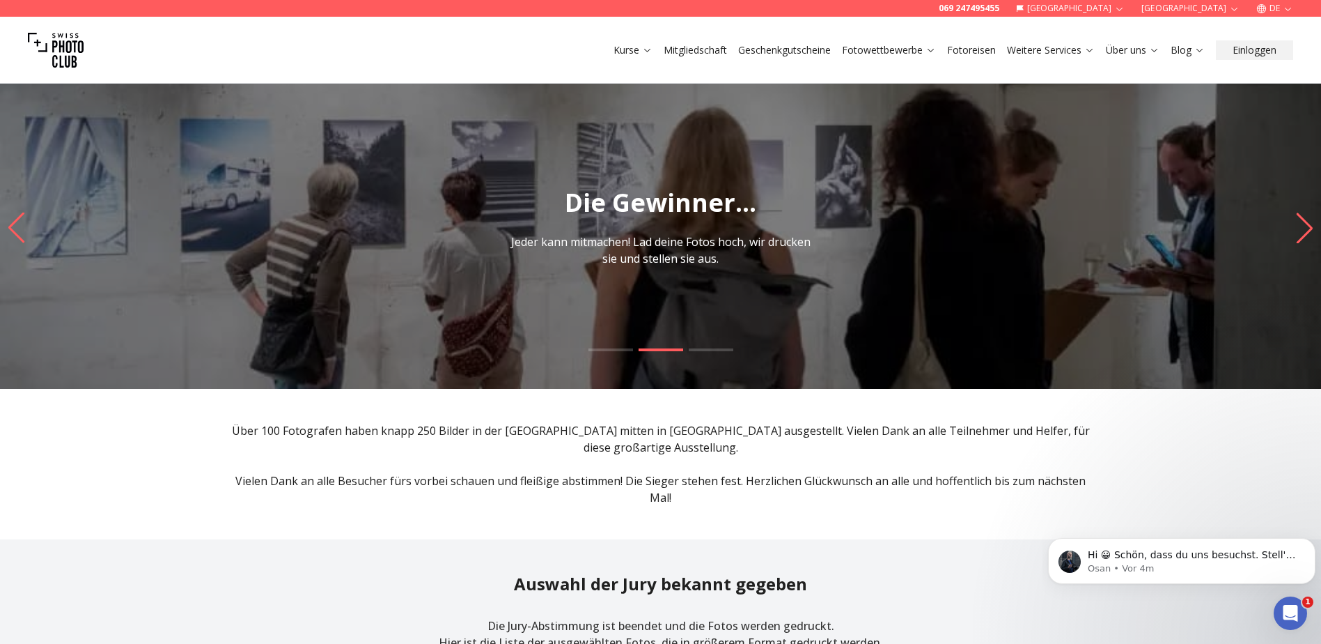
click at [733, 348] on div at bounding box center [660, 365] width 1321 height 35
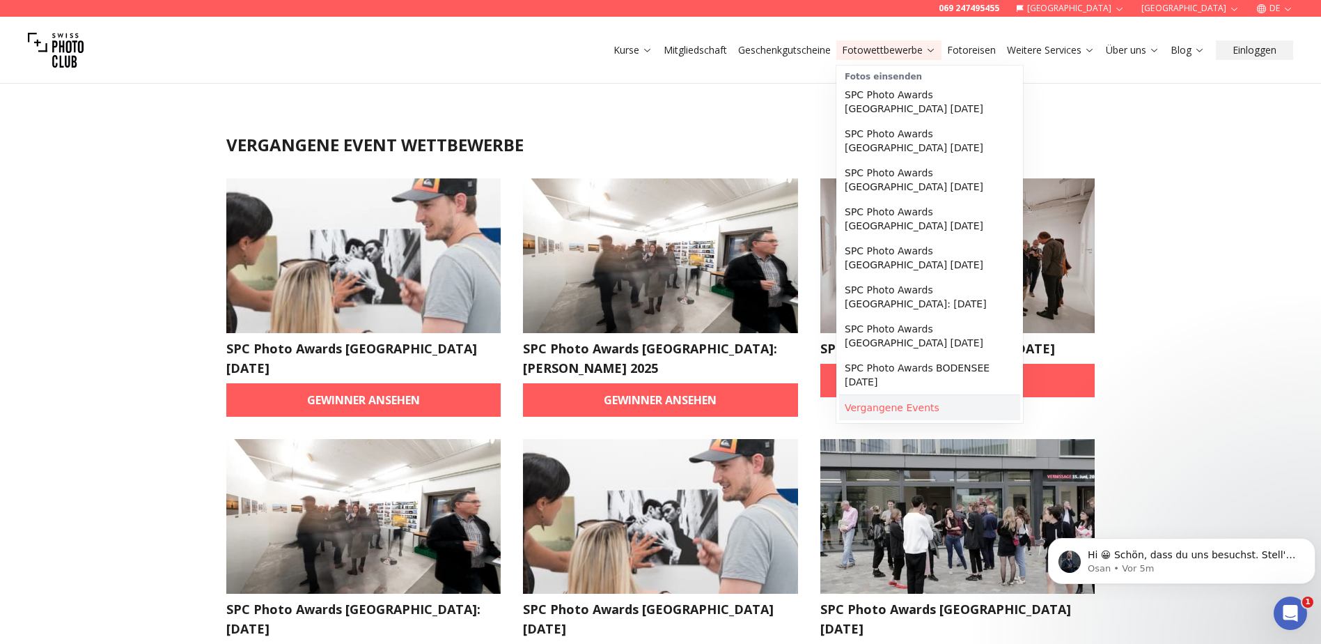
click at [881, 398] on link "Vergangene Events" at bounding box center [929, 407] width 181 height 25
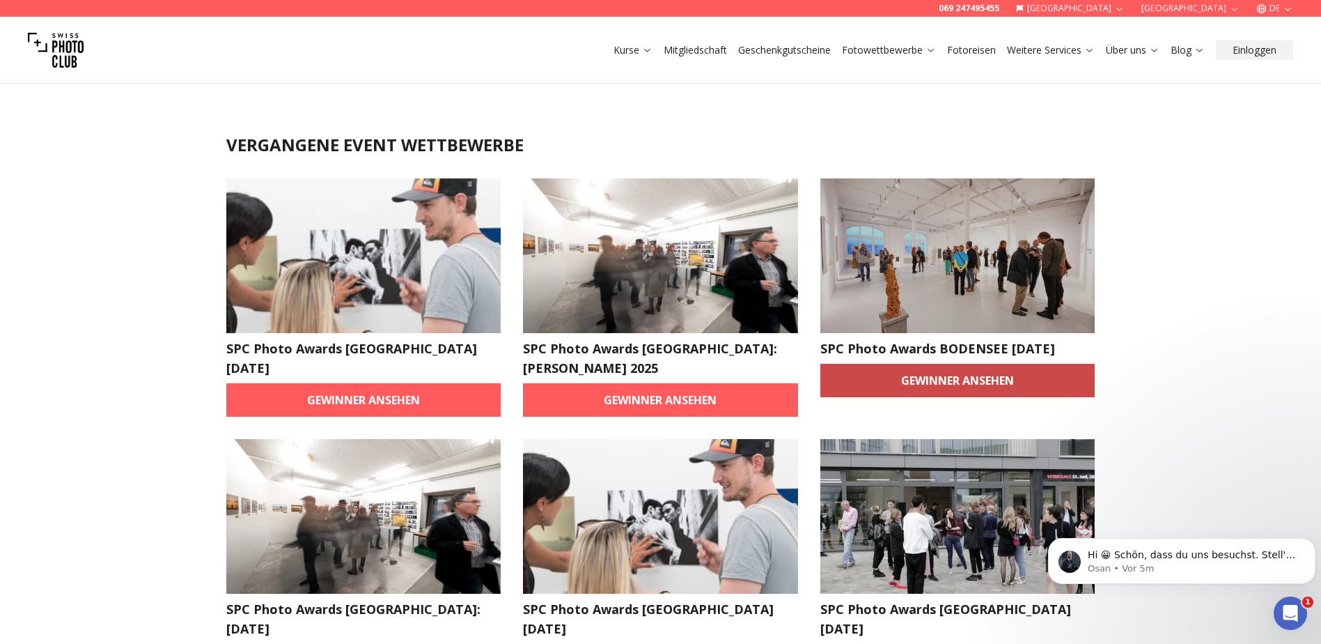
click at [929, 373] on link "Gewinner ansehen" at bounding box center [958, 380] width 275 height 33
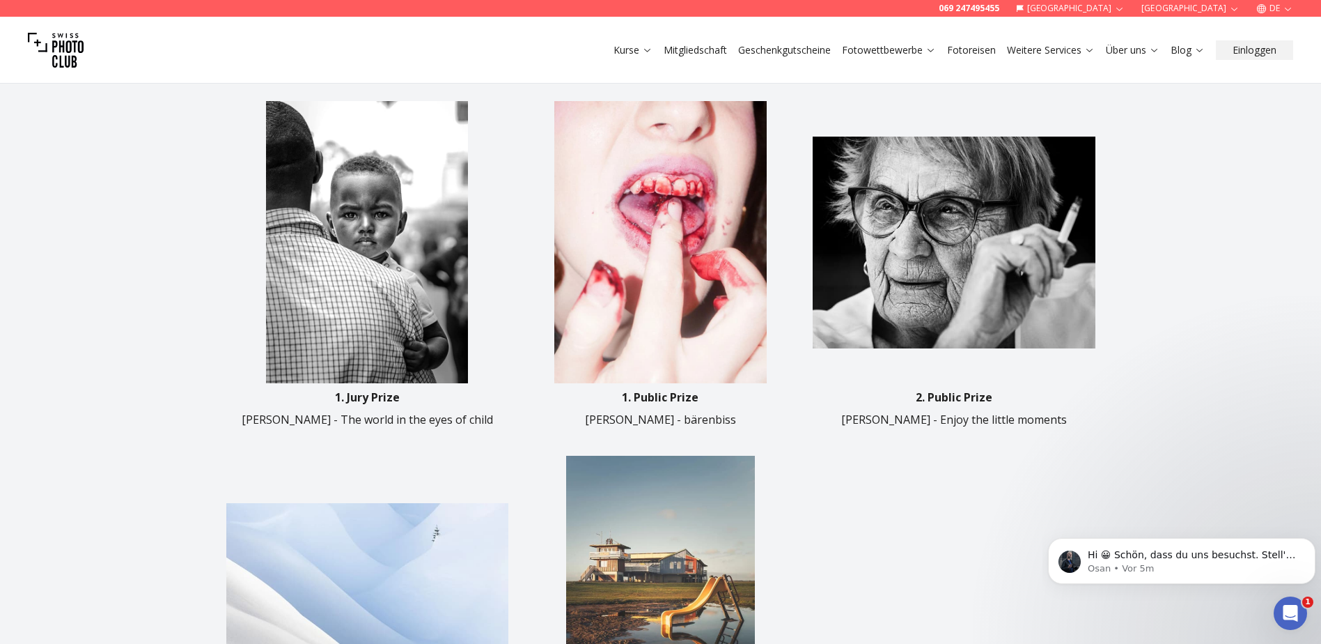
scroll to position [488, 0]
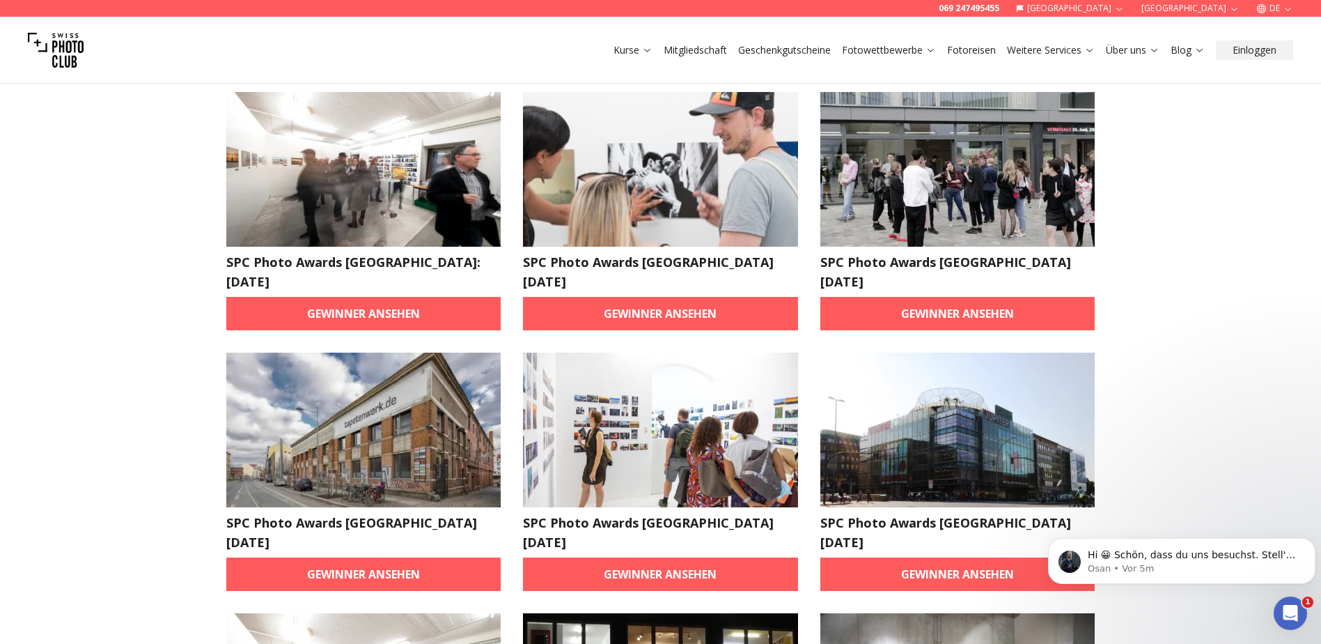
scroll to position [348, 0]
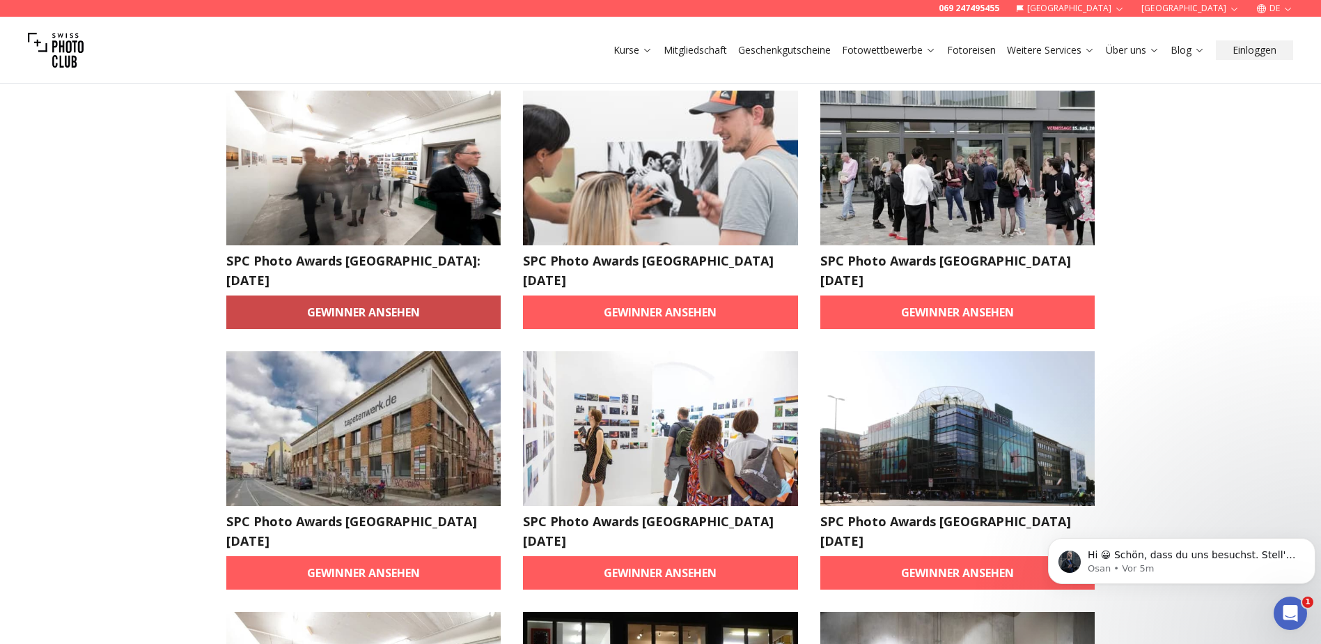
click at [407, 301] on link "Gewinner ansehen" at bounding box center [363, 311] width 275 height 33
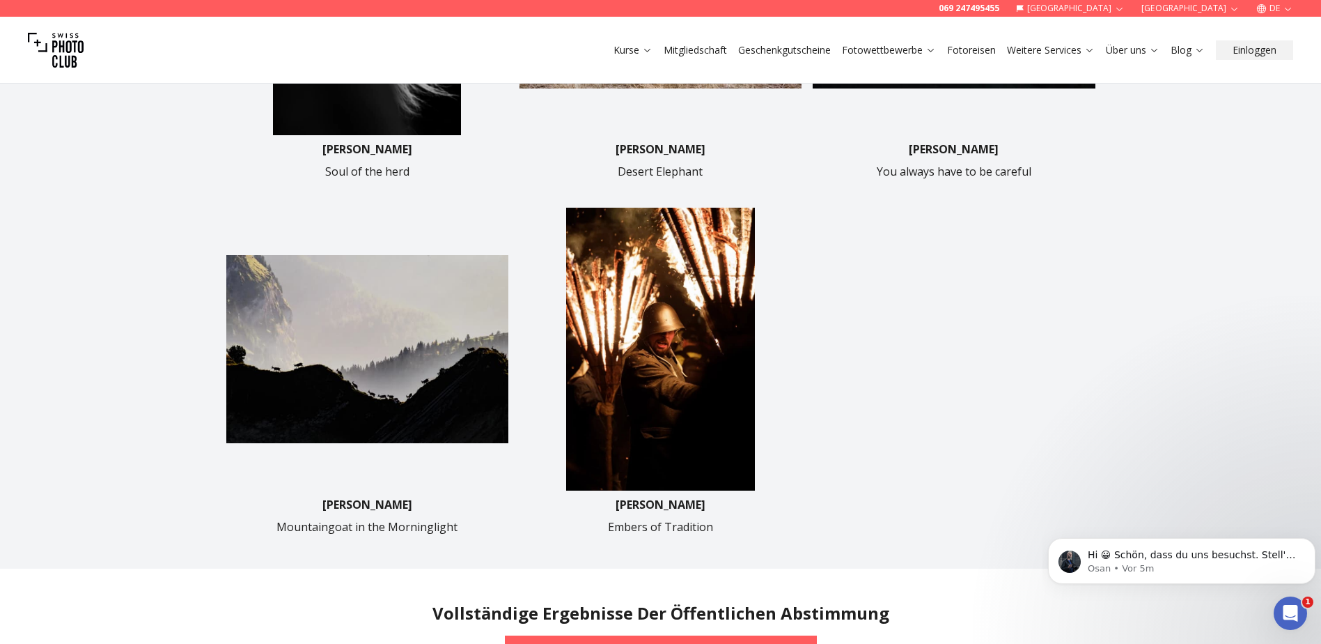
scroll to position [627, 0]
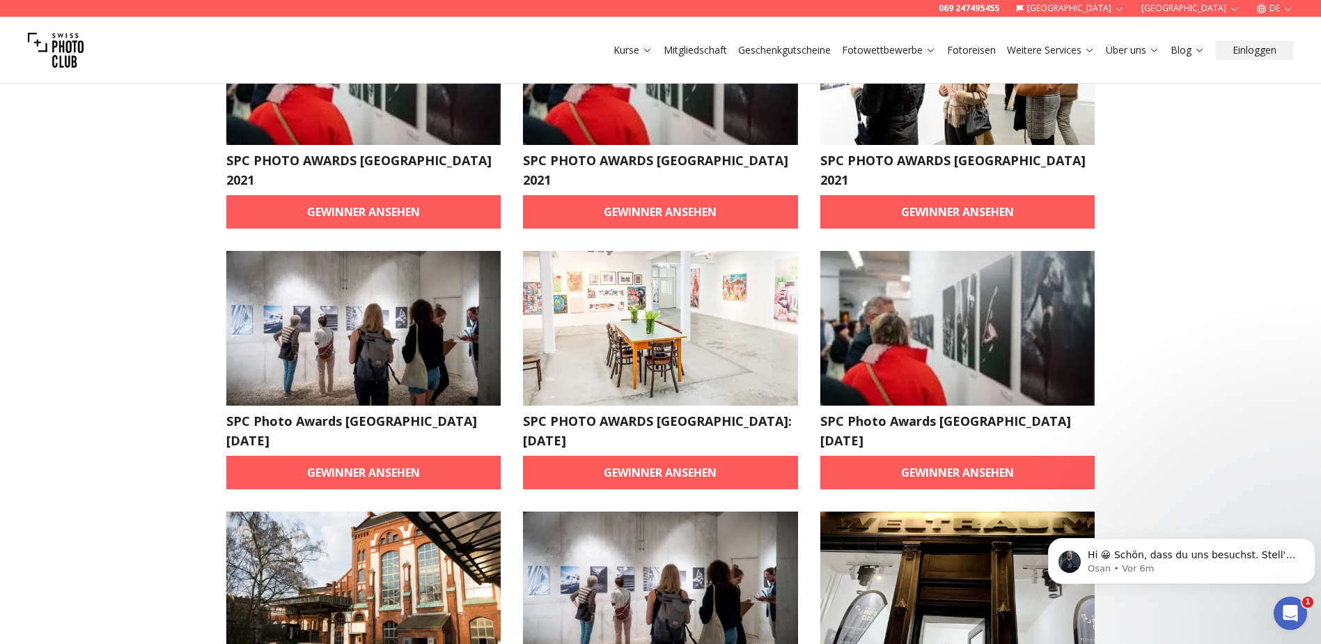
scroll to position [348, 0]
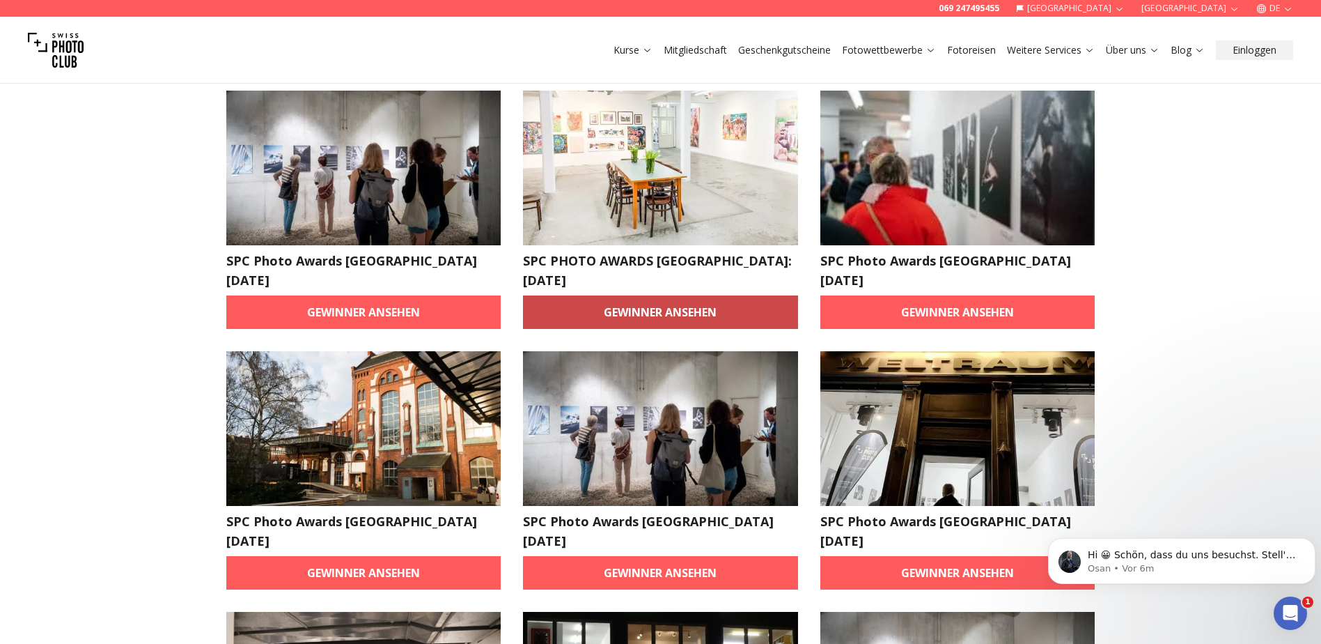
click at [730, 295] on link "Gewinner ansehen" at bounding box center [660, 311] width 275 height 33
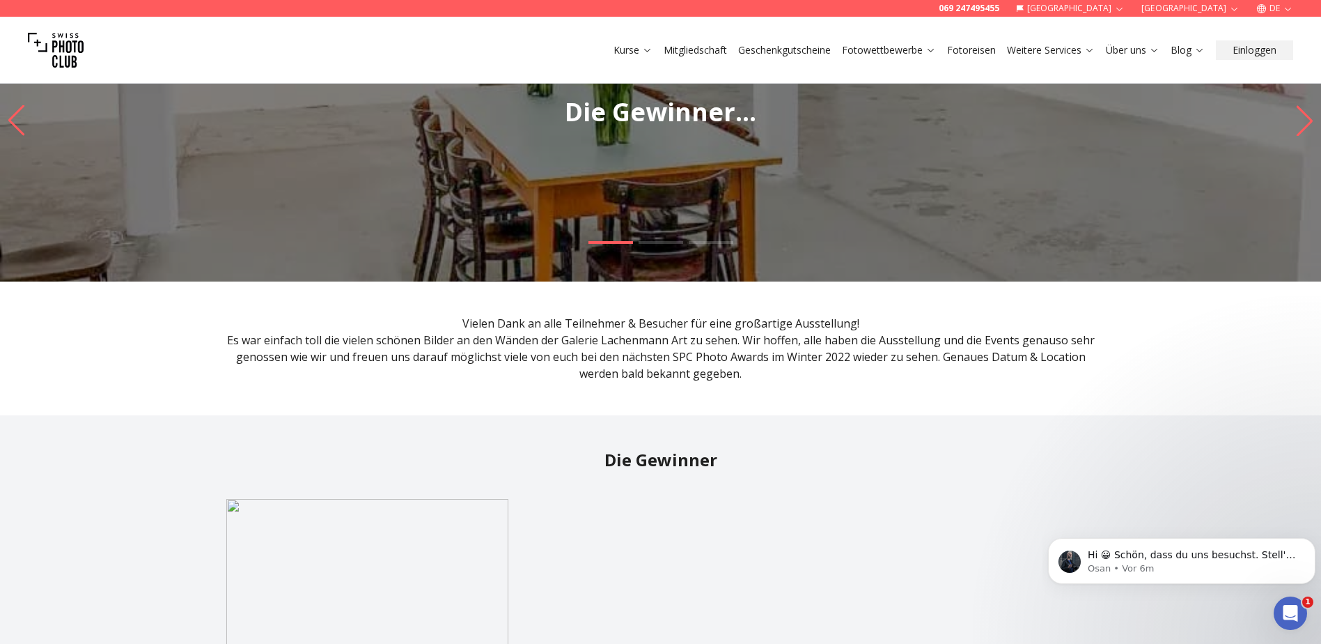
scroll to position [348, 0]
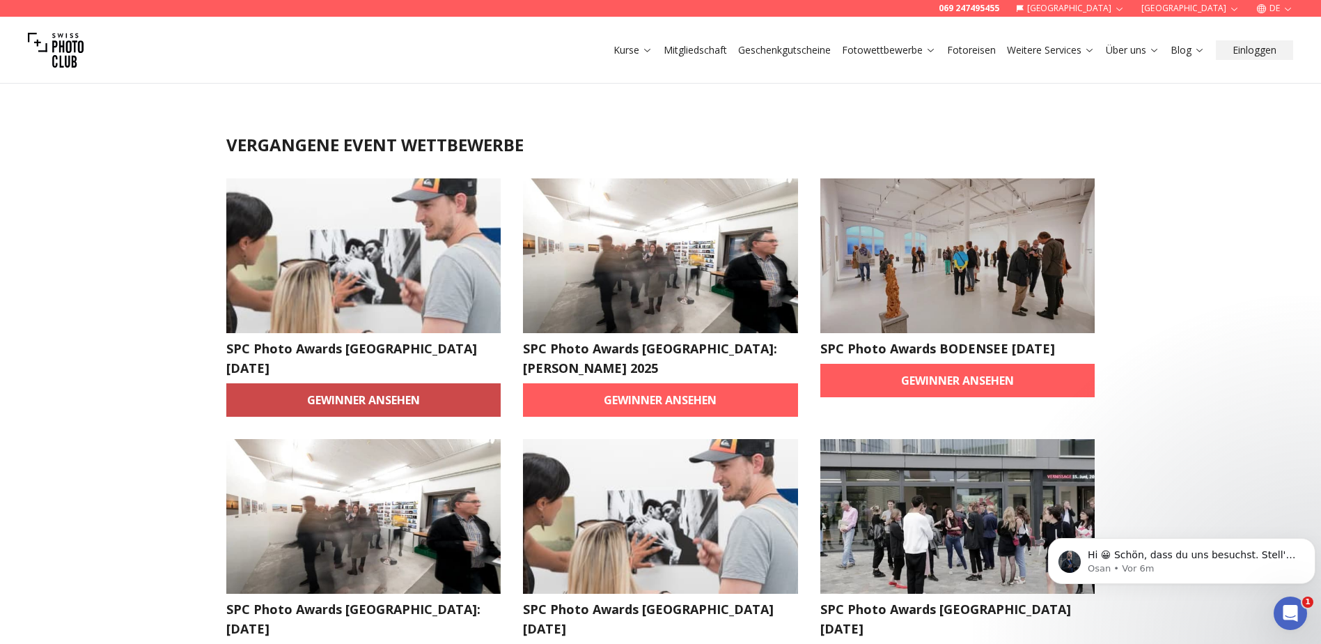
click at [407, 402] on link "Gewinner ansehen" at bounding box center [363, 399] width 275 height 33
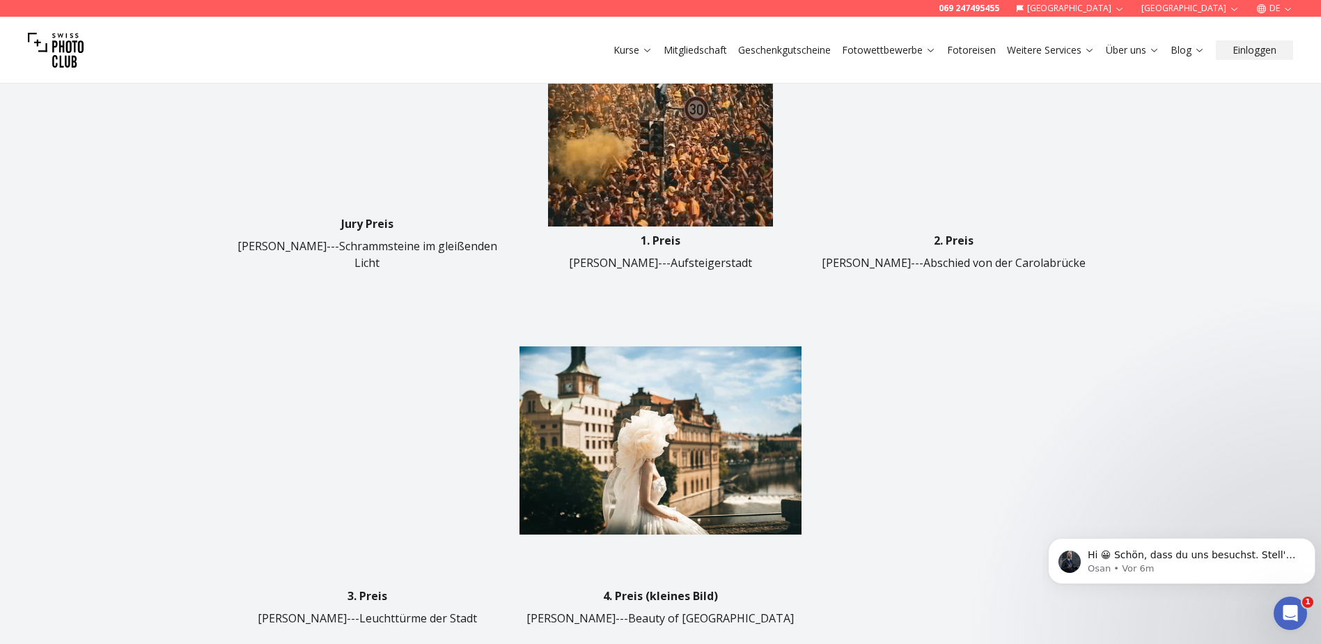
scroll to position [488, 0]
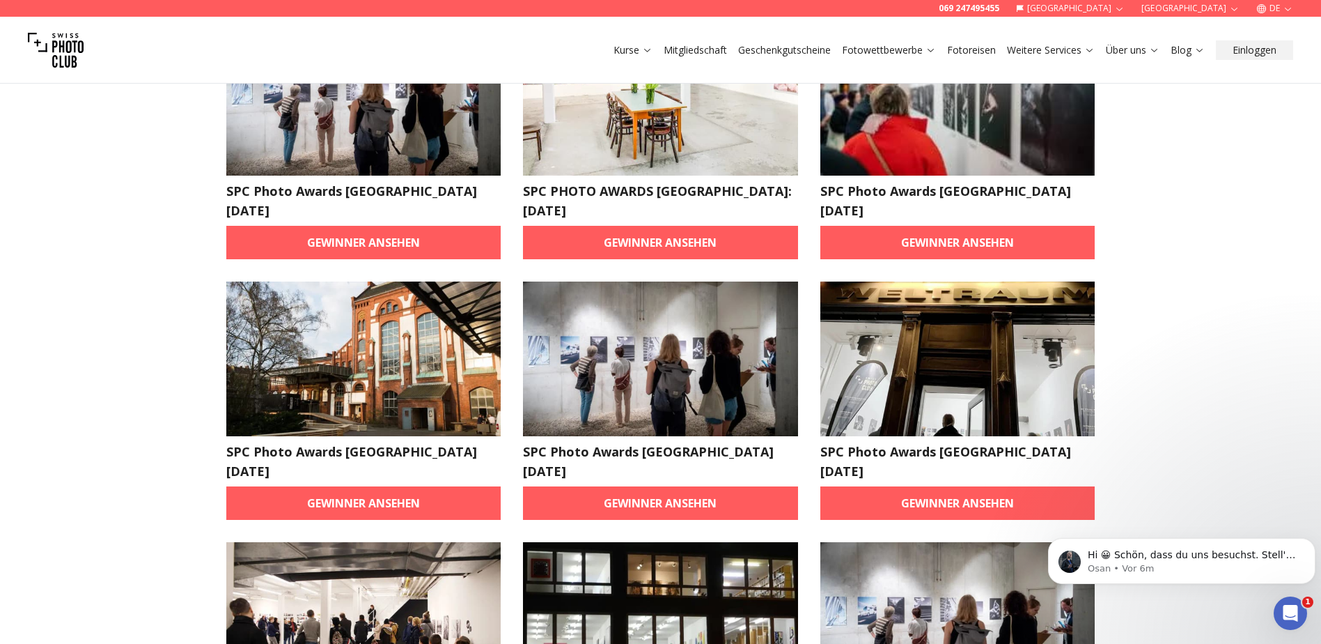
scroll to position [836, 0]
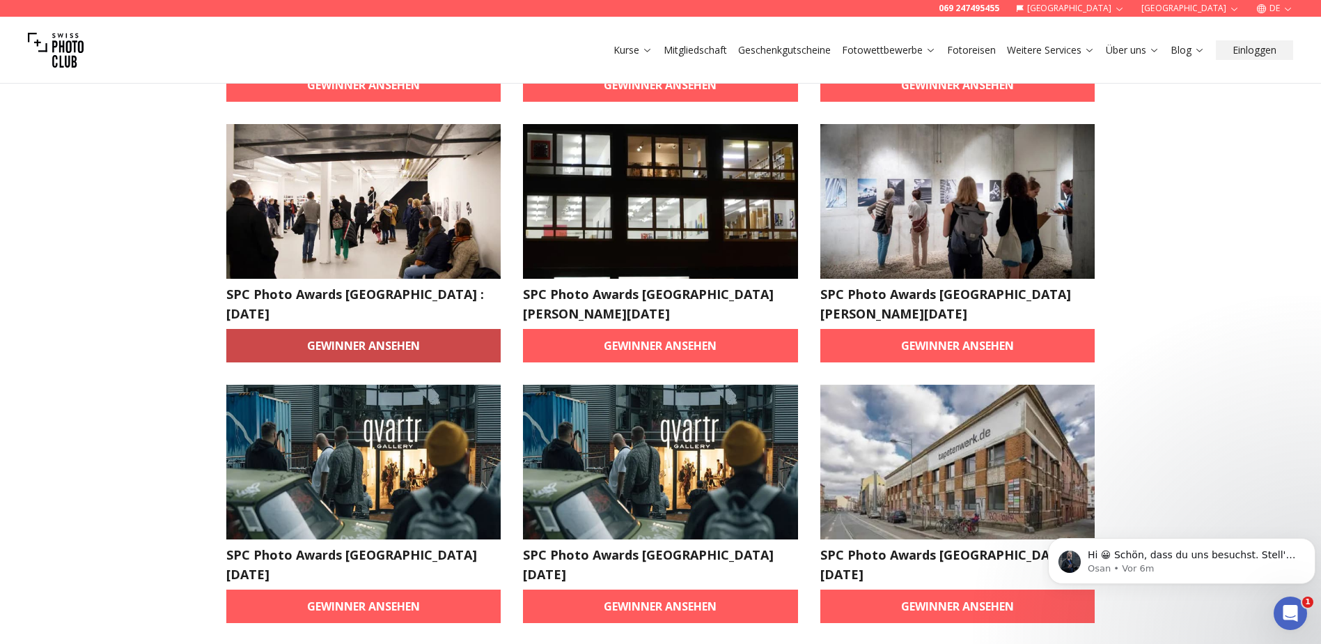
click at [400, 329] on link "Gewinner ansehen" at bounding box center [363, 345] width 275 height 33
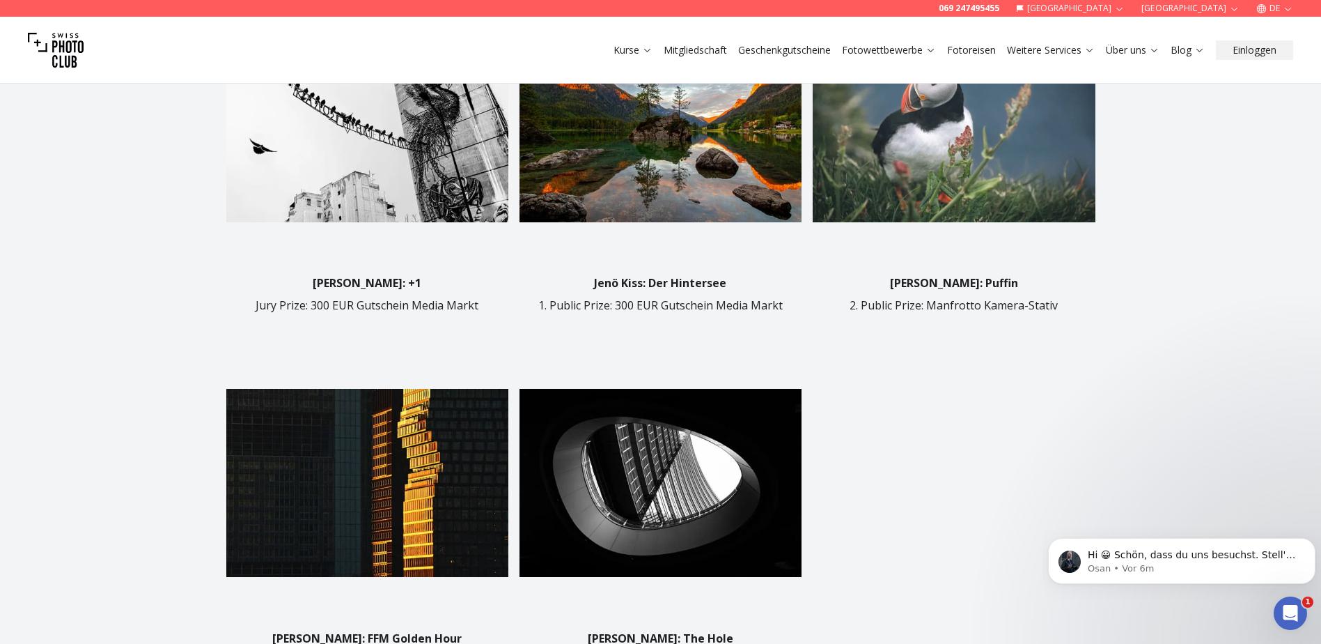
scroll to position [697, 0]
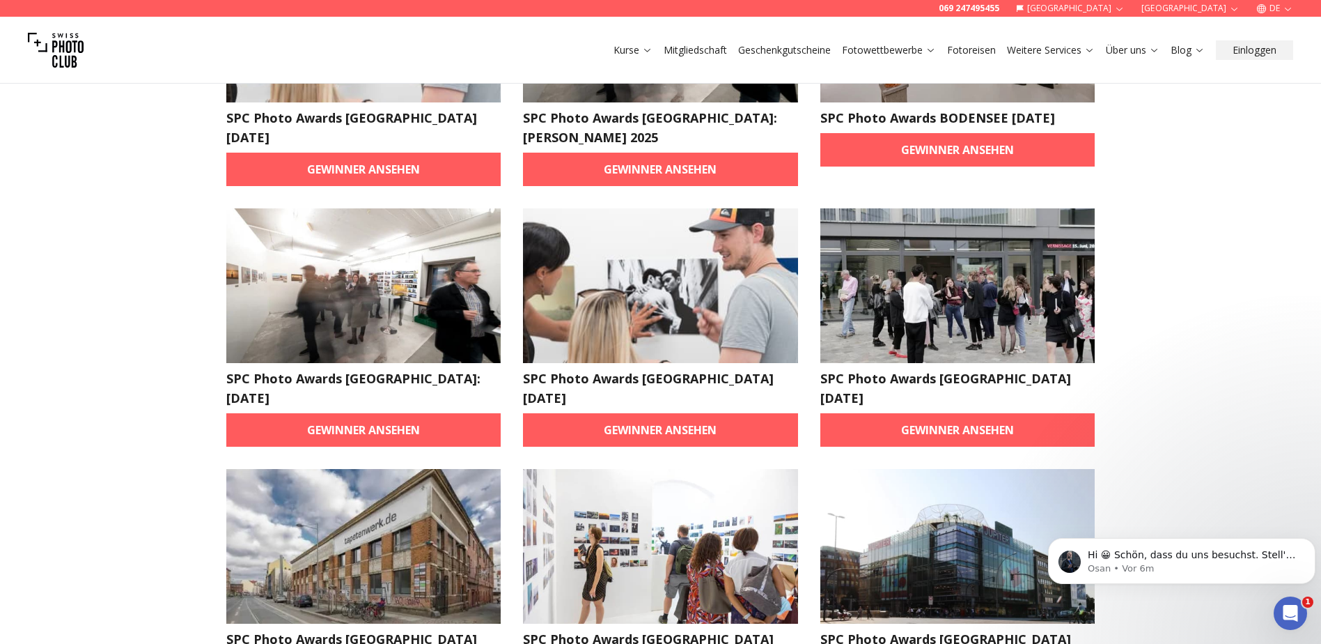
scroll to position [418, 0]
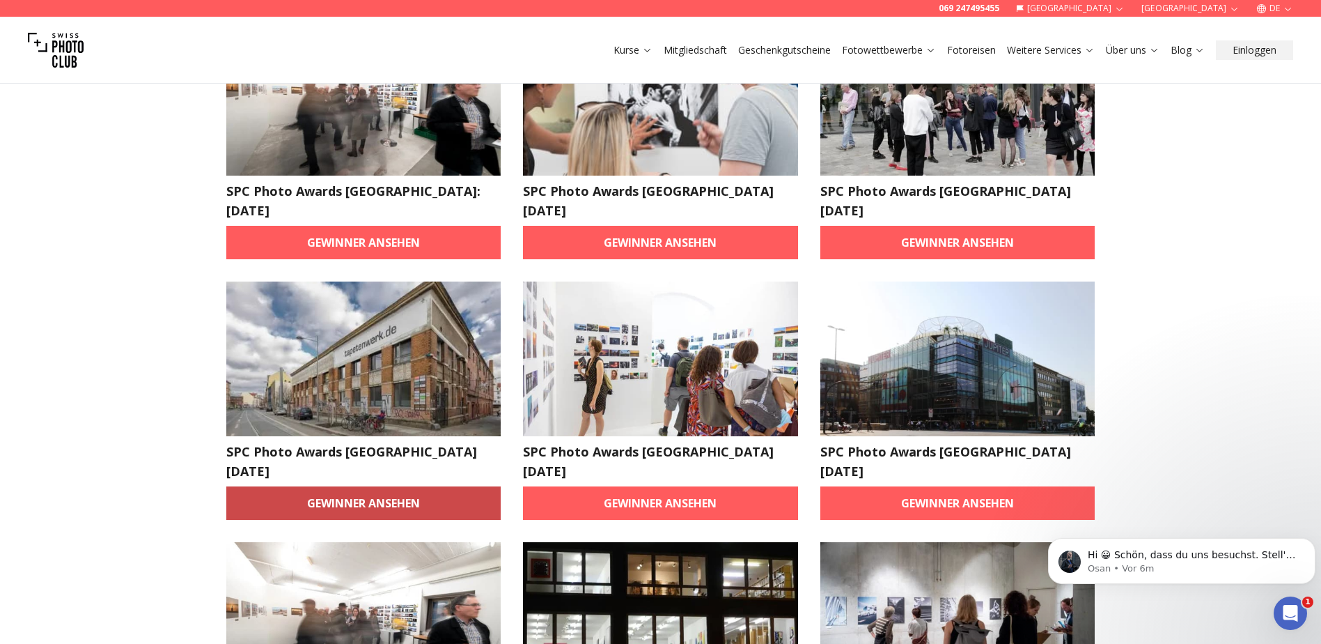
click at [433, 486] on link "Gewinner ansehen" at bounding box center [363, 502] width 275 height 33
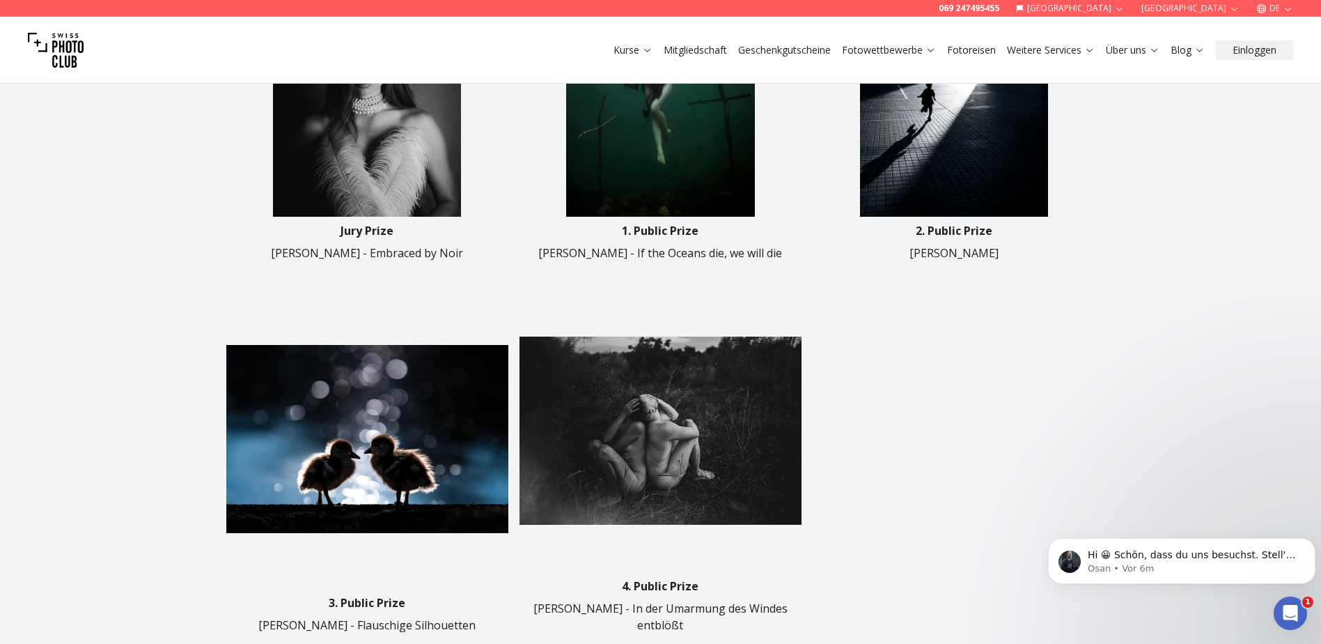
scroll to position [766, 0]
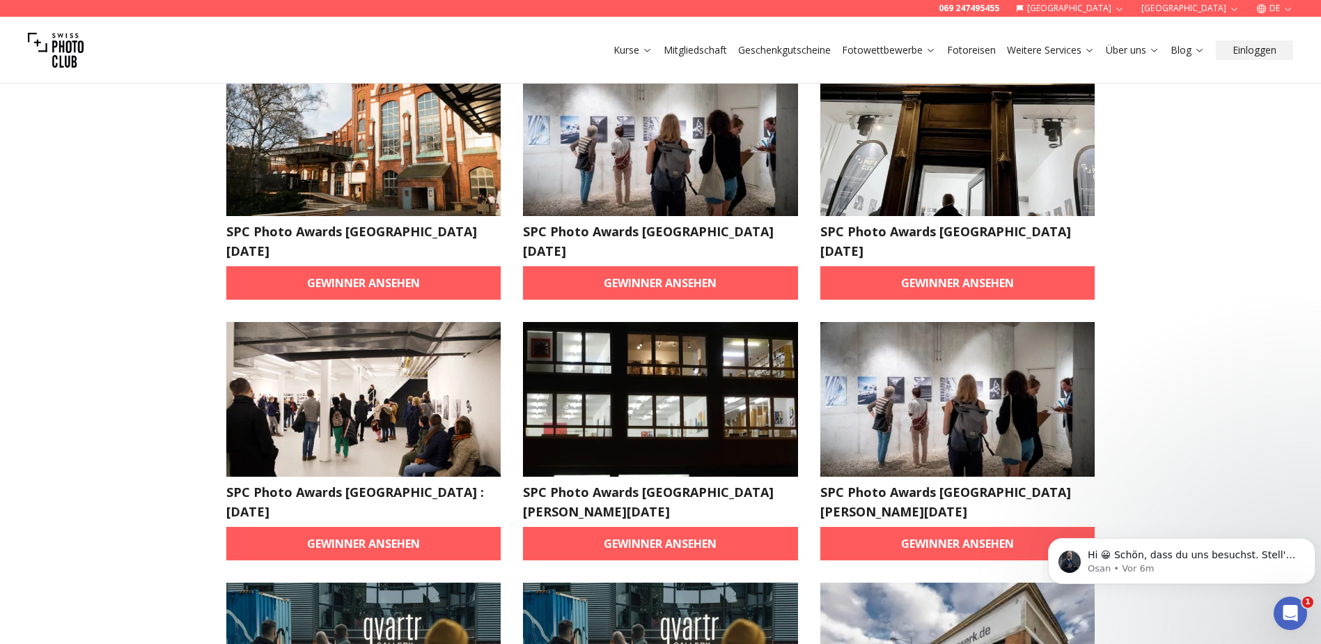
scroll to position [766, 0]
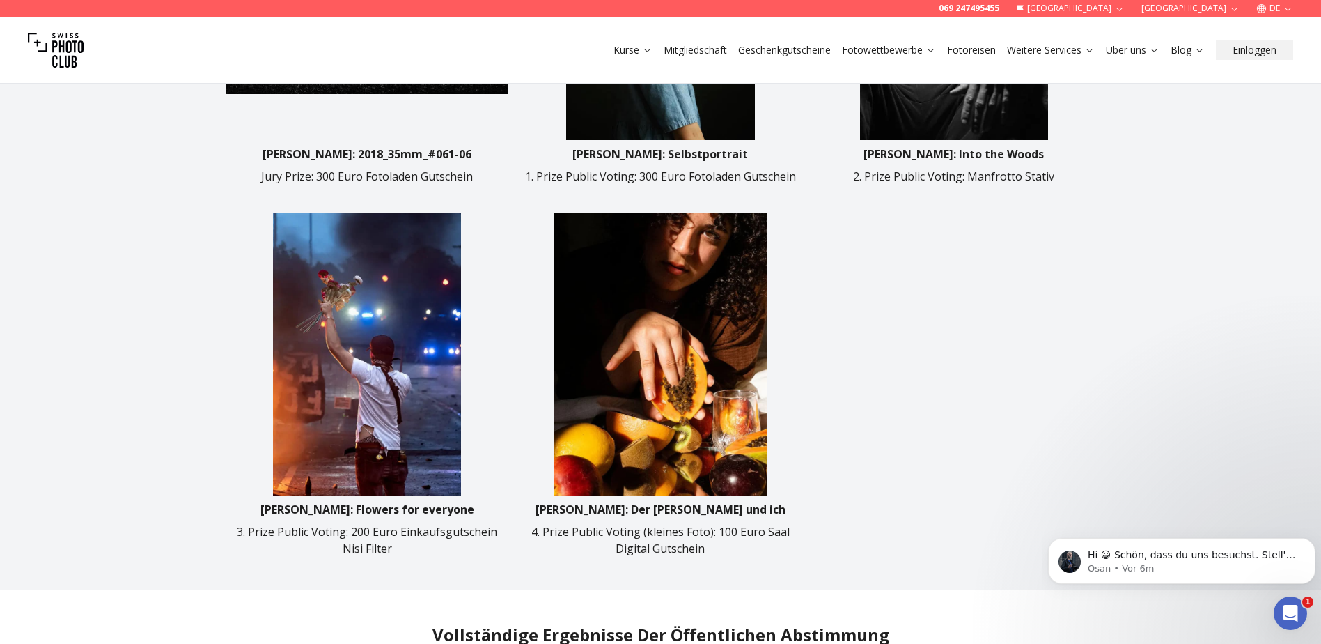
scroll to position [766, 0]
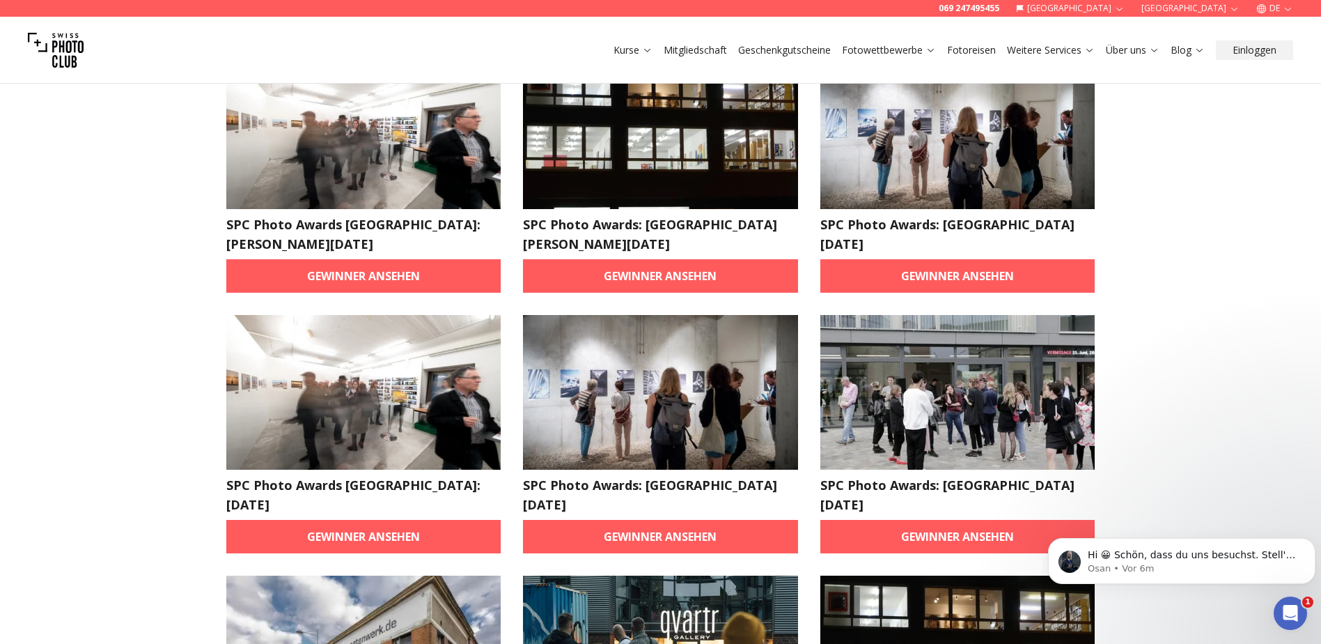
scroll to position [1393, 0]
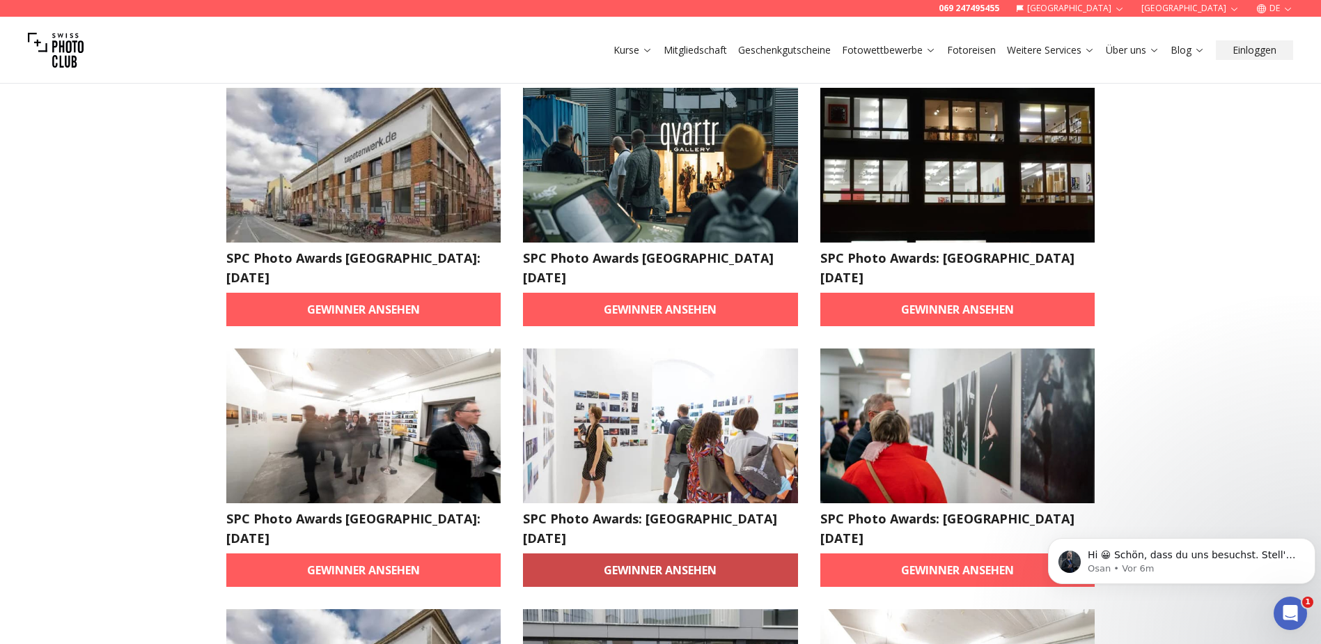
click at [613, 553] on link "Gewinner ansehen" at bounding box center [660, 569] width 275 height 33
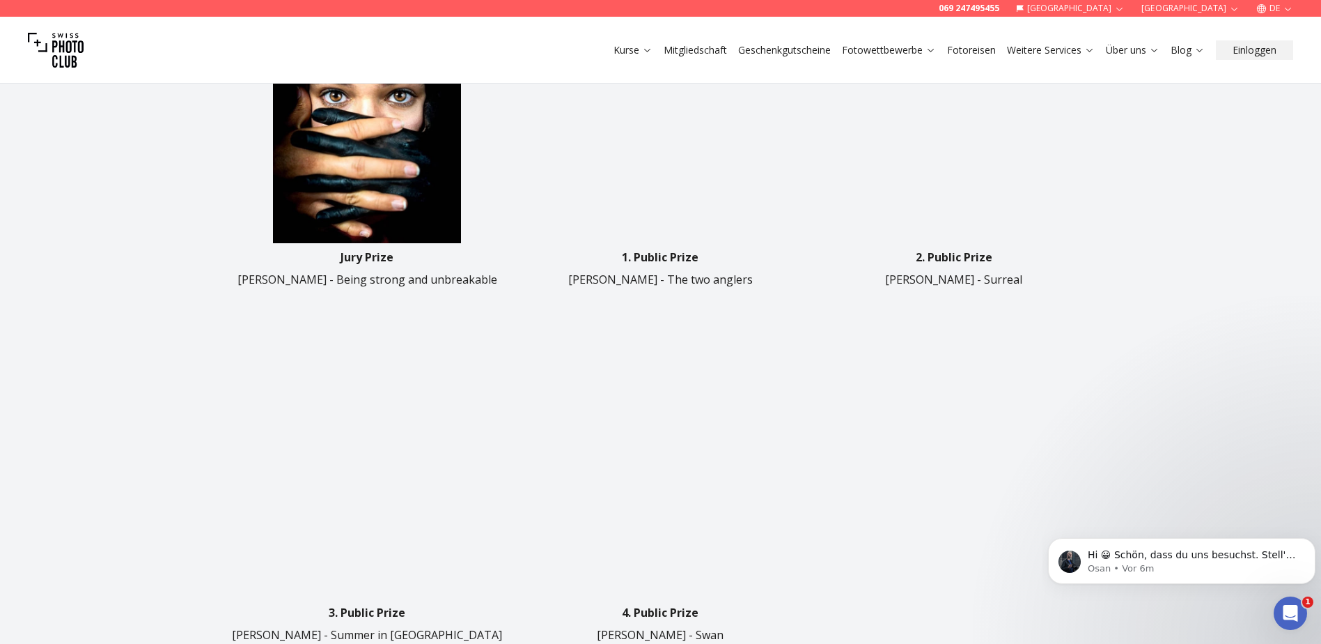
scroll to position [418, 0]
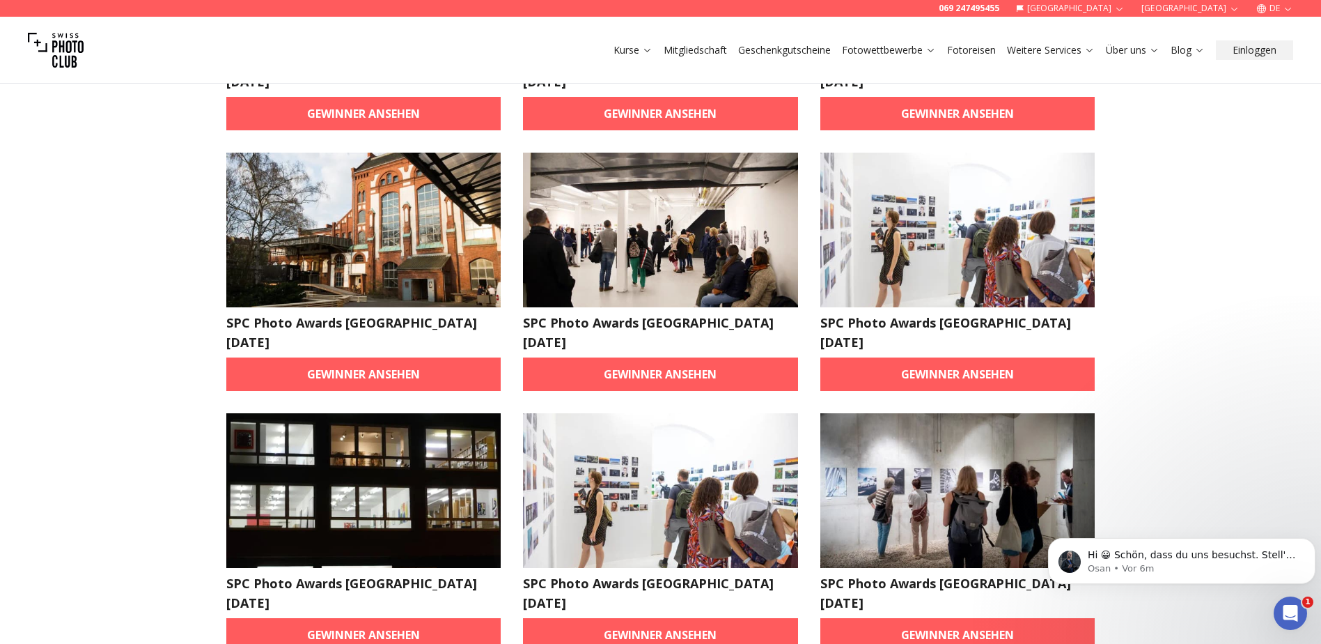
scroll to position [1532, 0]
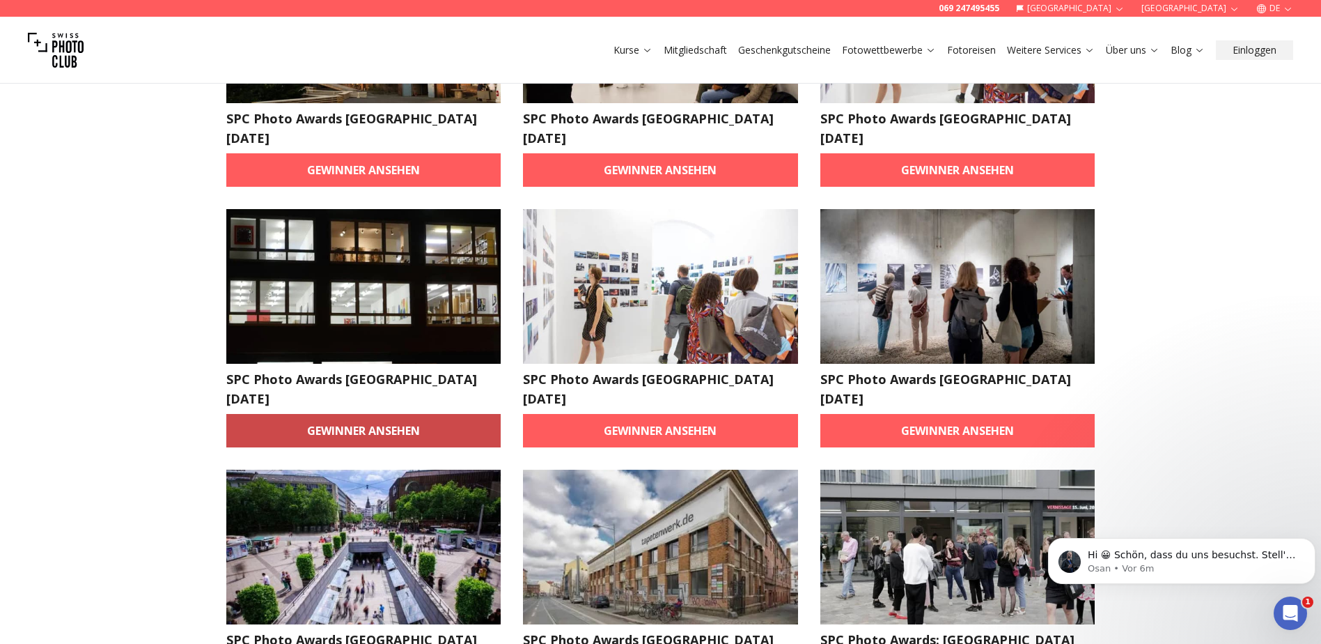
click at [393, 414] on link "Gewinner ansehen" at bounding box center [363, 430] width 275 height 33
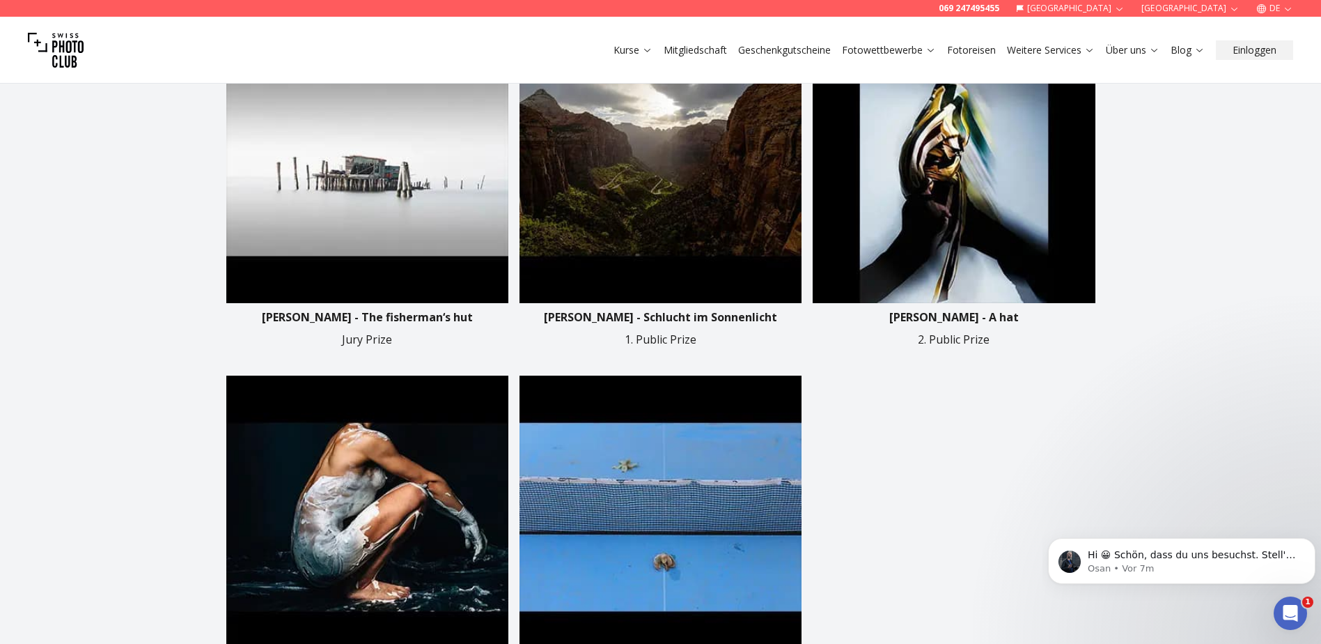
scroll to position [627, 0]
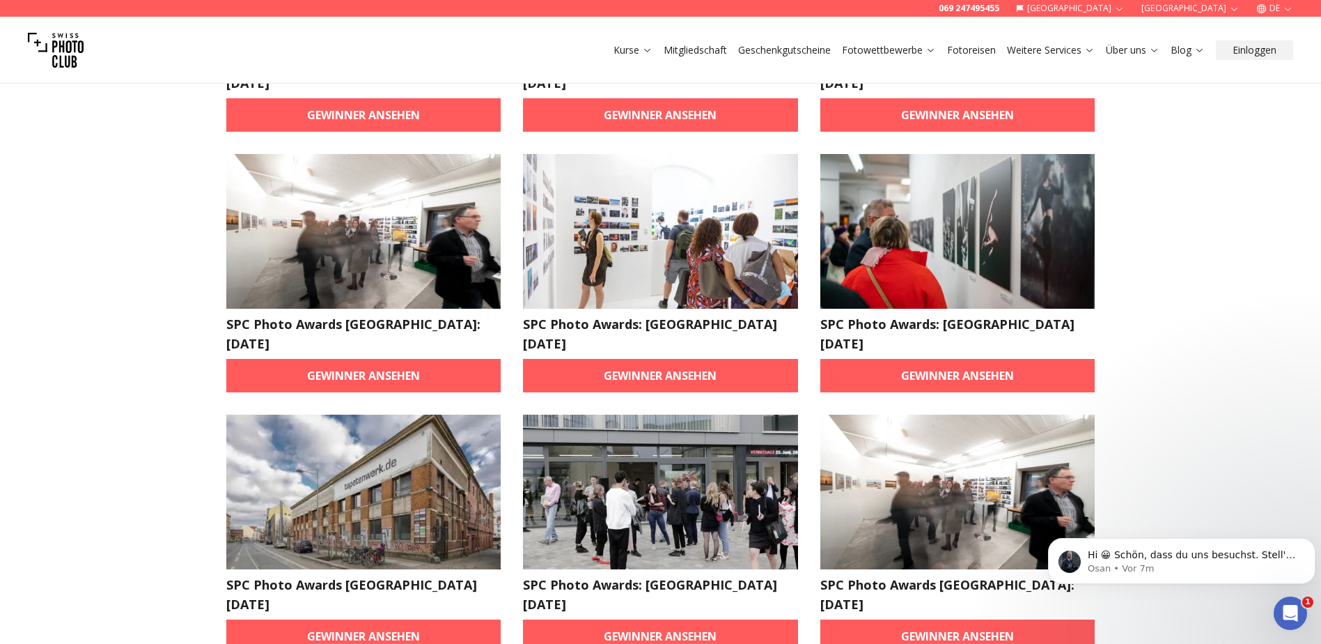
scroll to position [1808, 0]
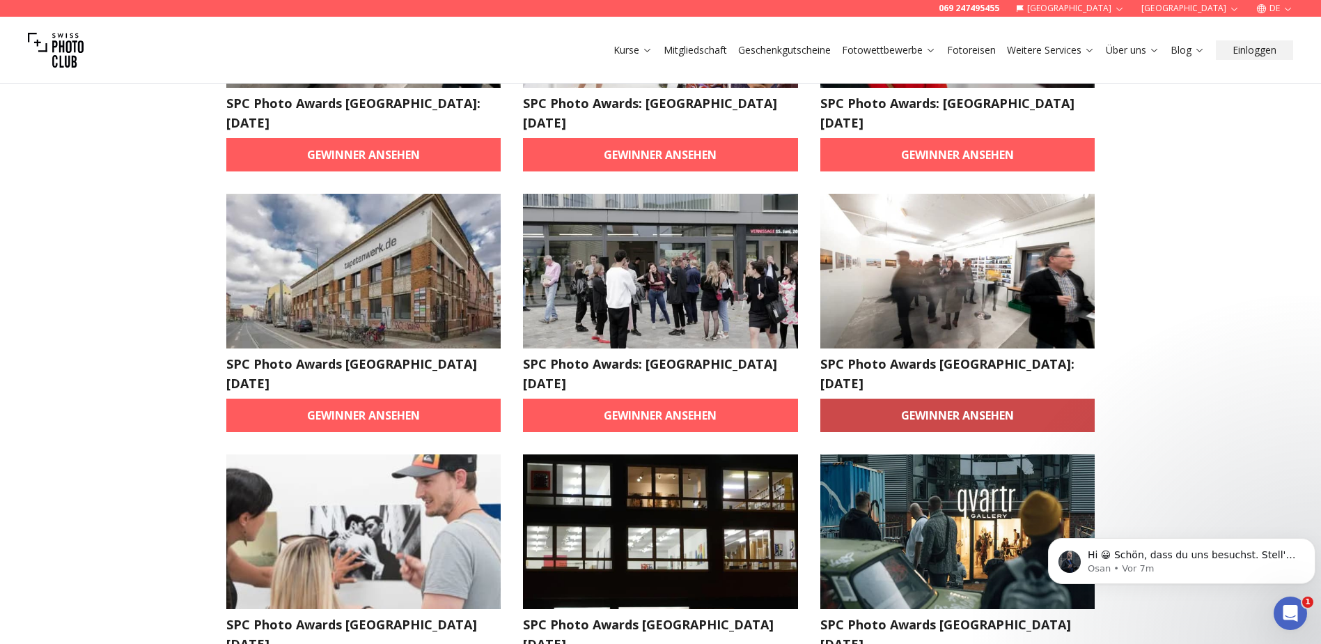
click at [1036, 398] on link "Gewinner ansehen" at bounding box center [958, 414] width 275 height 33
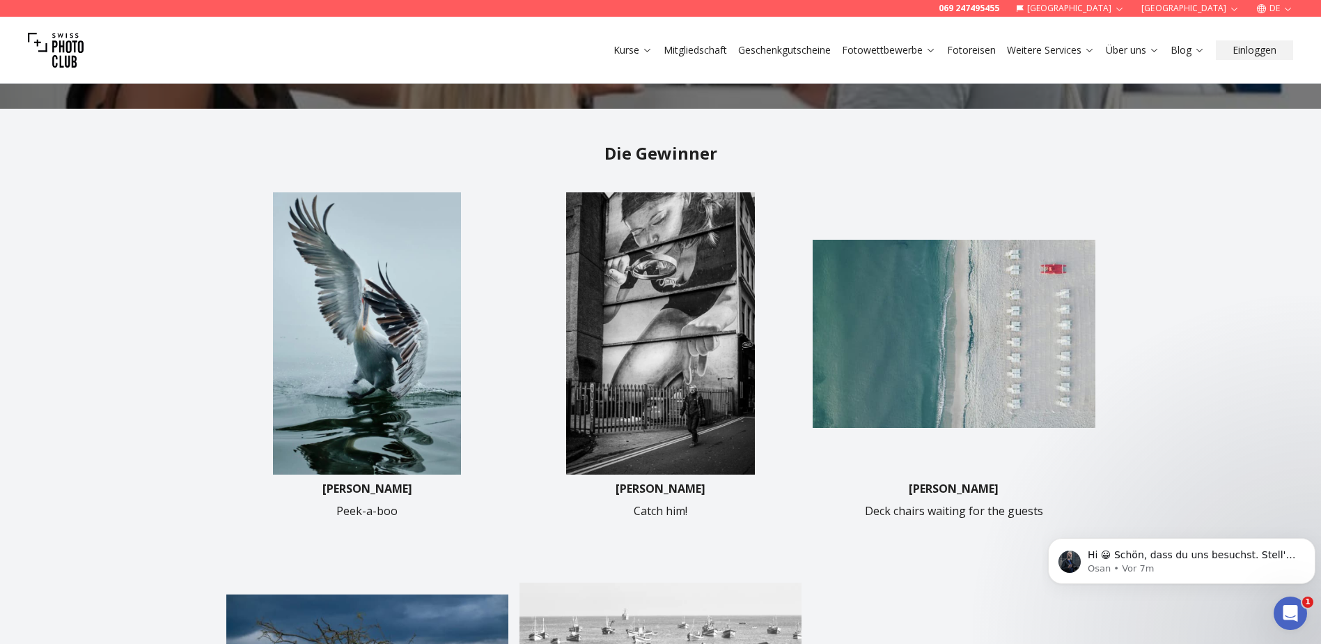
scroll to position [697, 0]
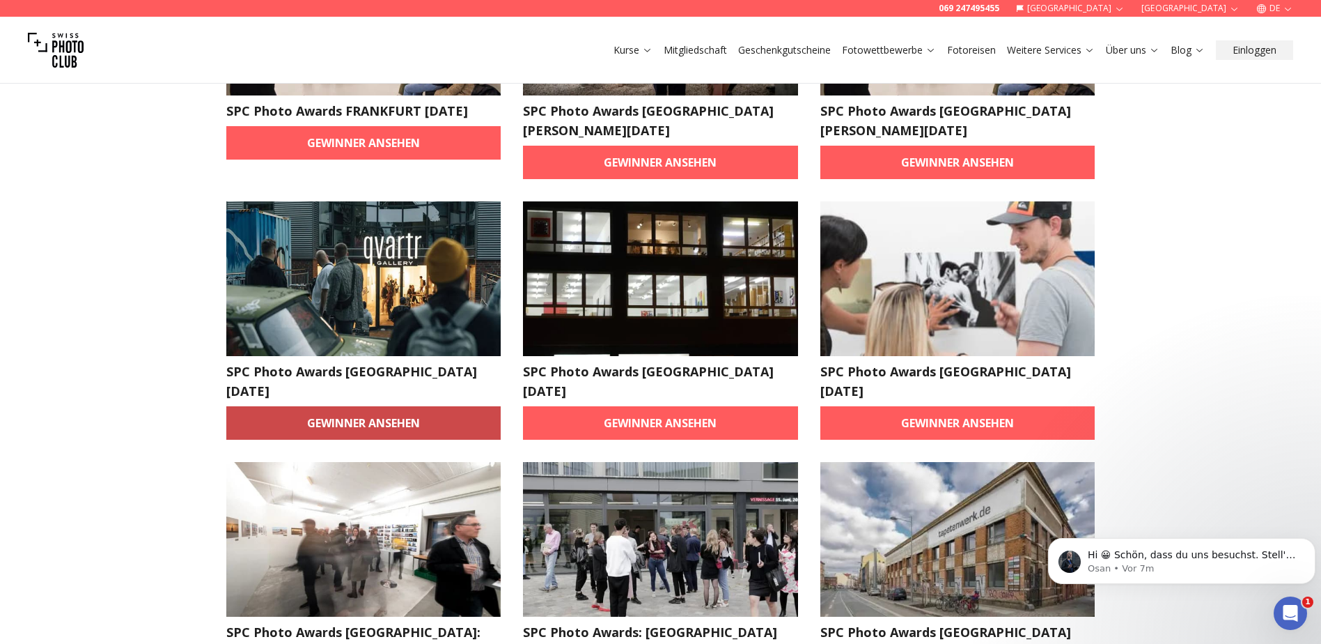
scroll to position [2327, 0]
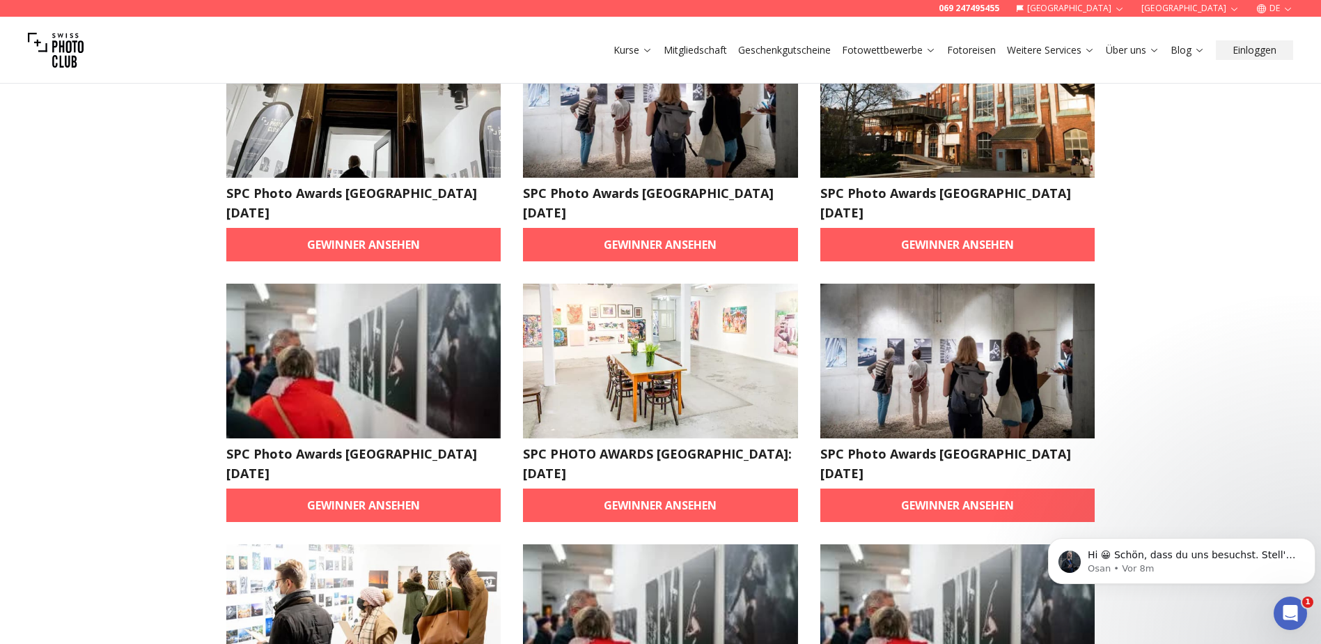
scroll to position [4035, 0]
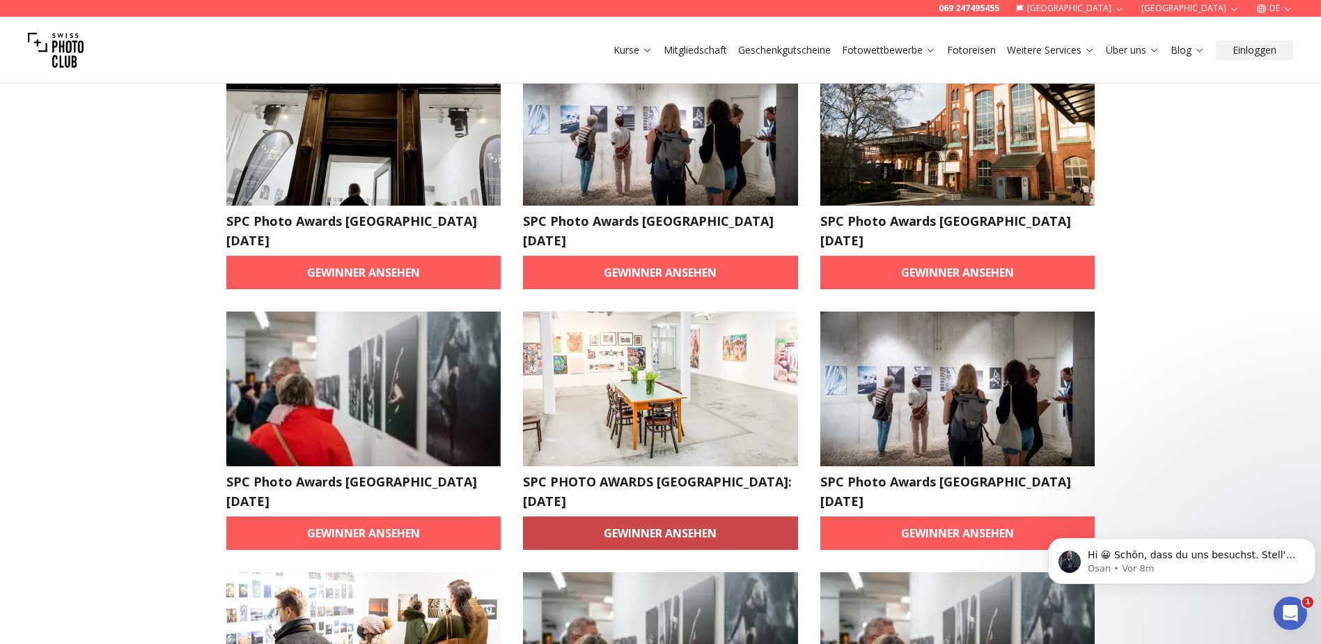
click at [667, 516] on link "Gewinner ansehen" at bounding box center [660, 532] width 275 height 33
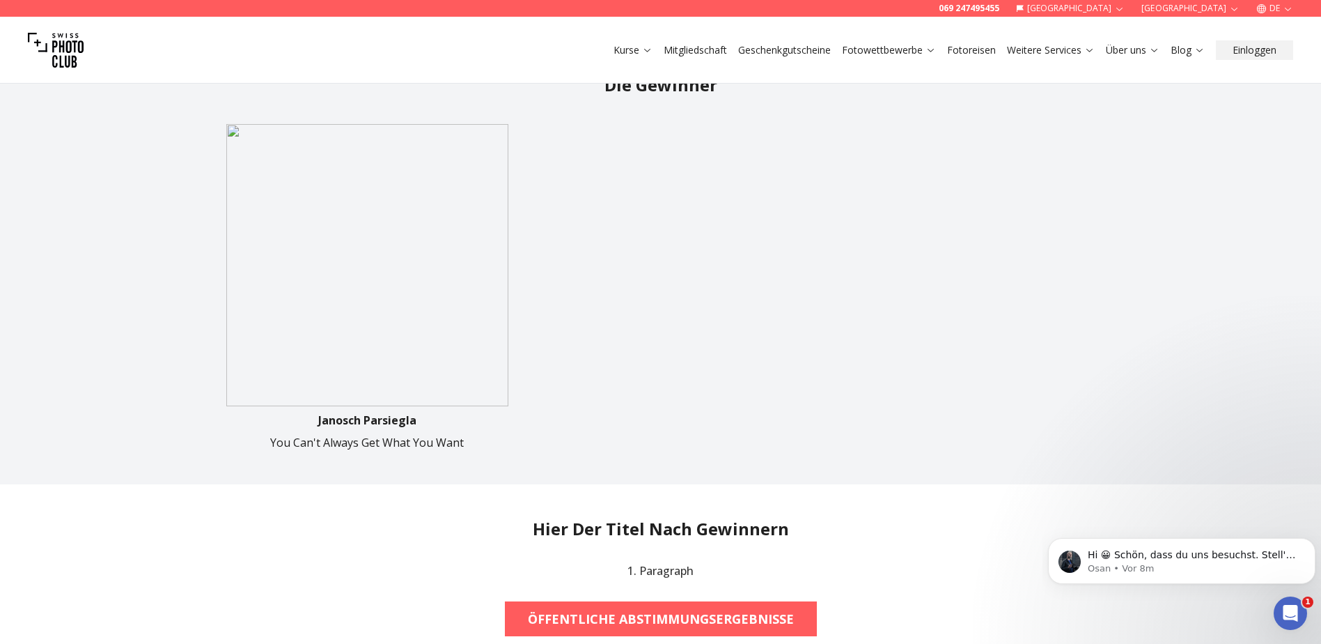
scroll to position [488, 0]
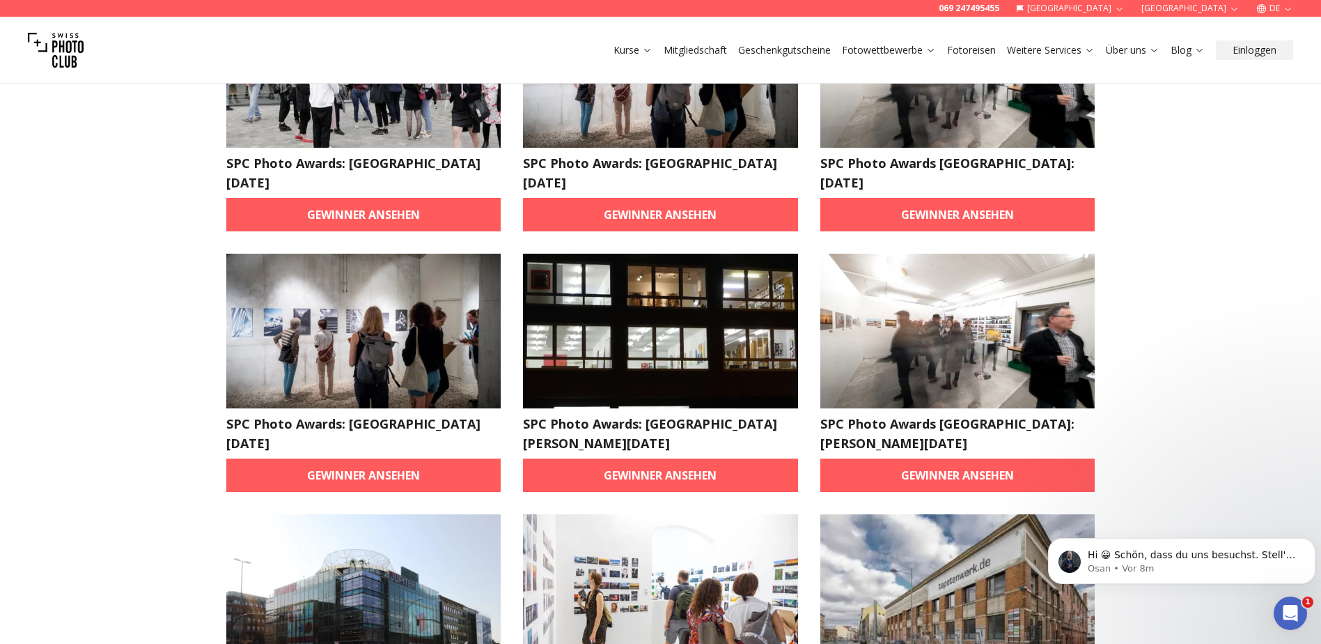
scroll to position [4060, 0]
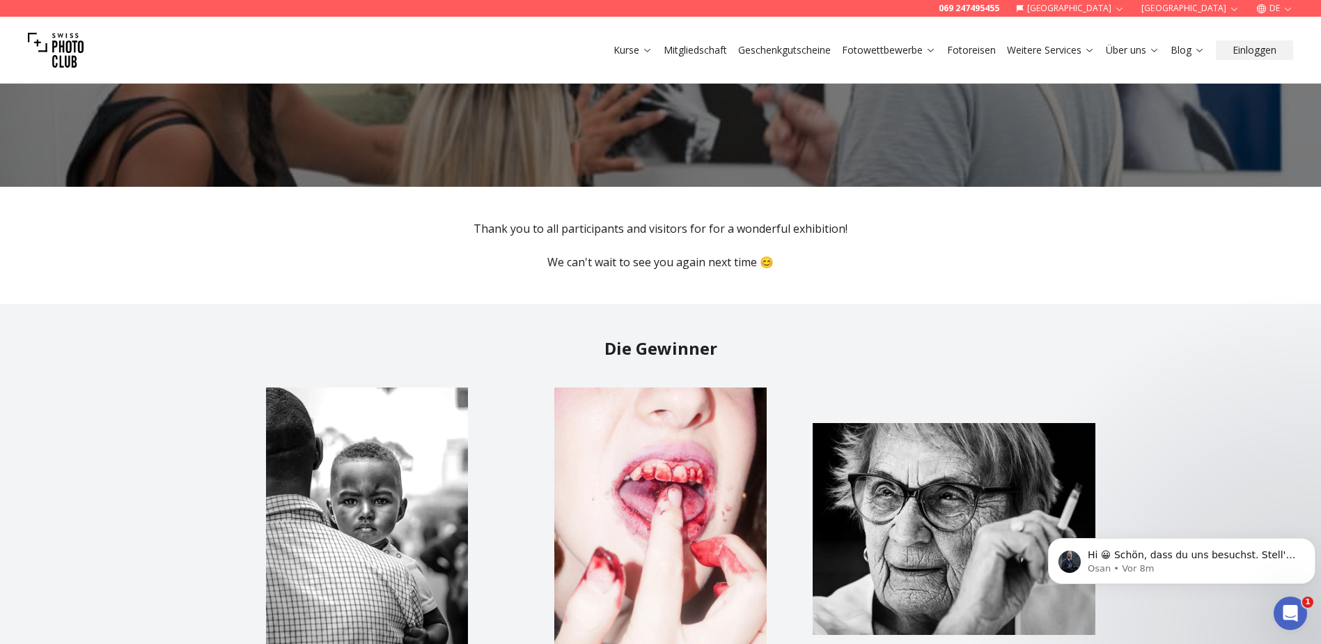
scroll to position [418, 0]
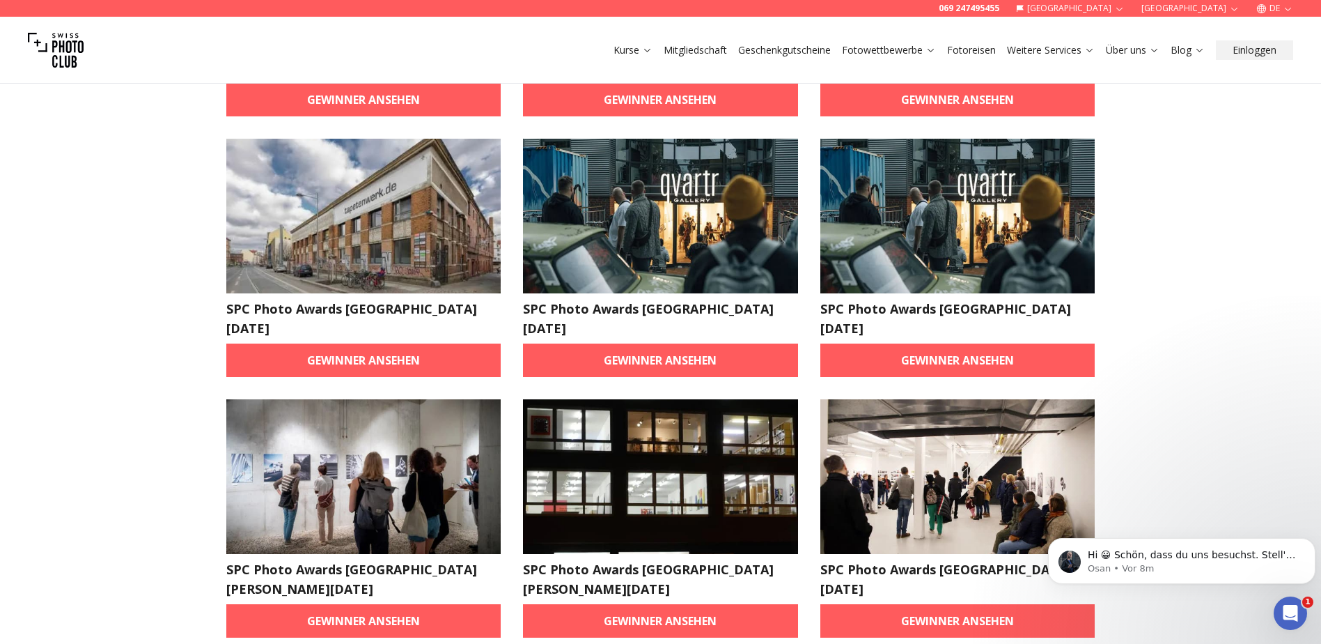
scroll to position [3483, 0]
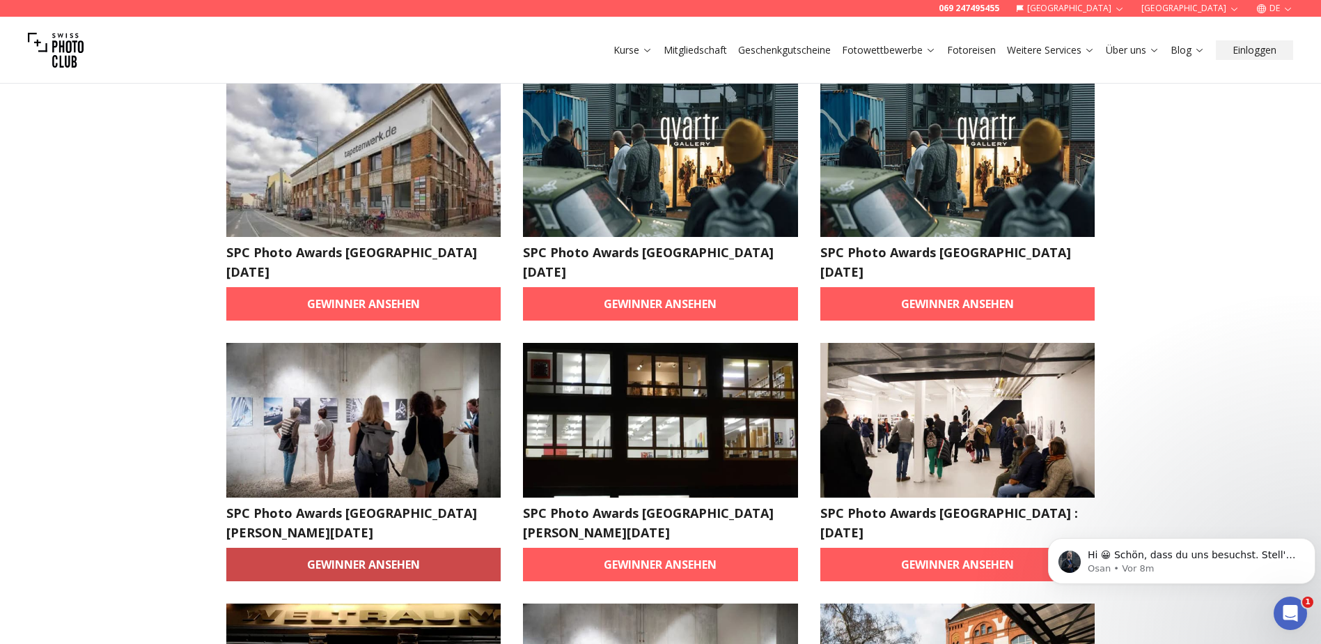
click at [430, 548] on link "Gewinner ansehen" at bounding box center [363, 564] width 275 height 33
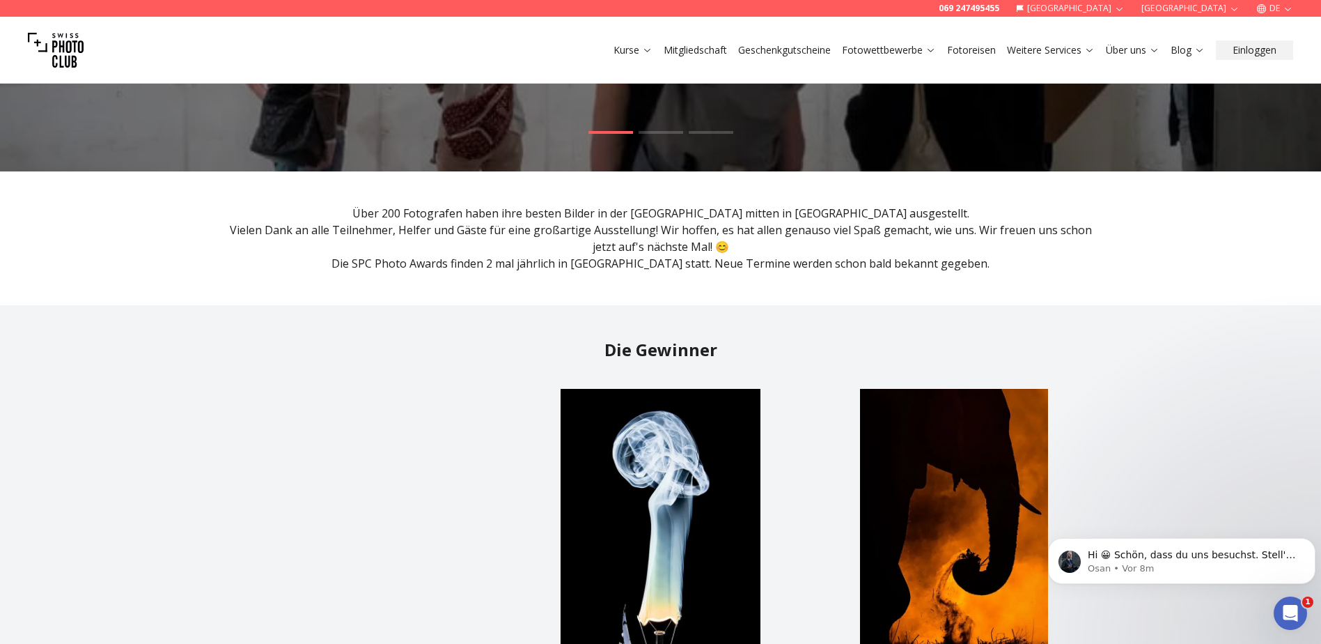
scroll to position [209, 0]
